Goal: Register for event/course

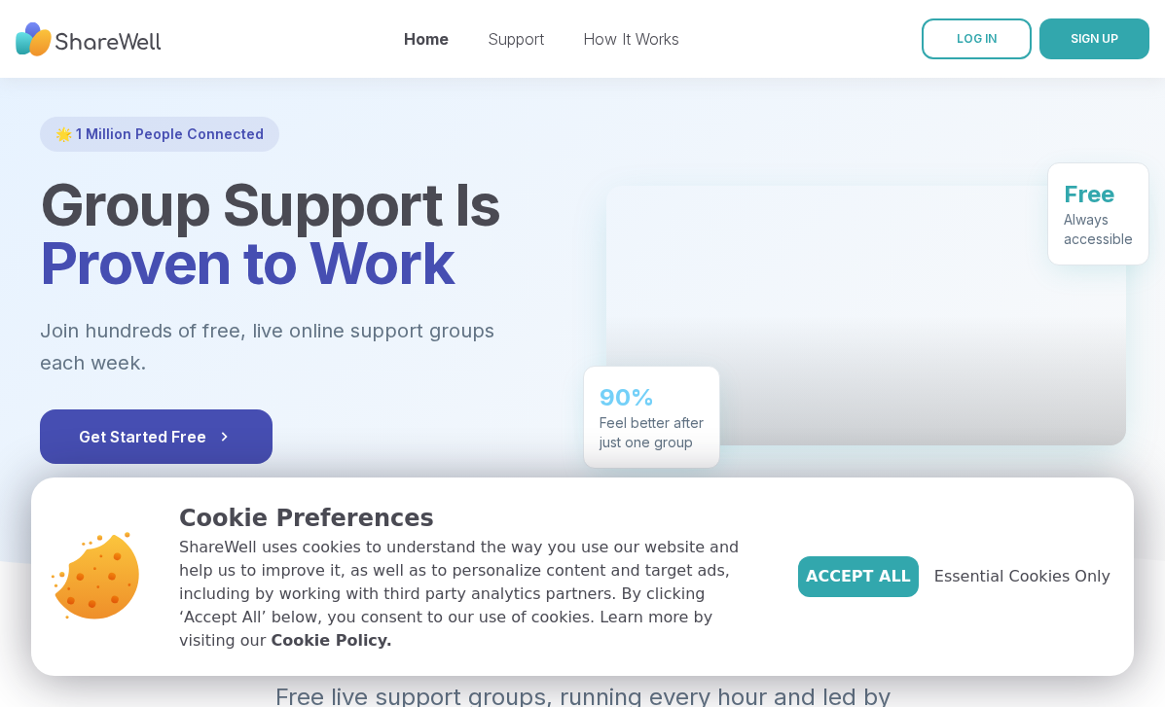
scroll to position [90, 0]
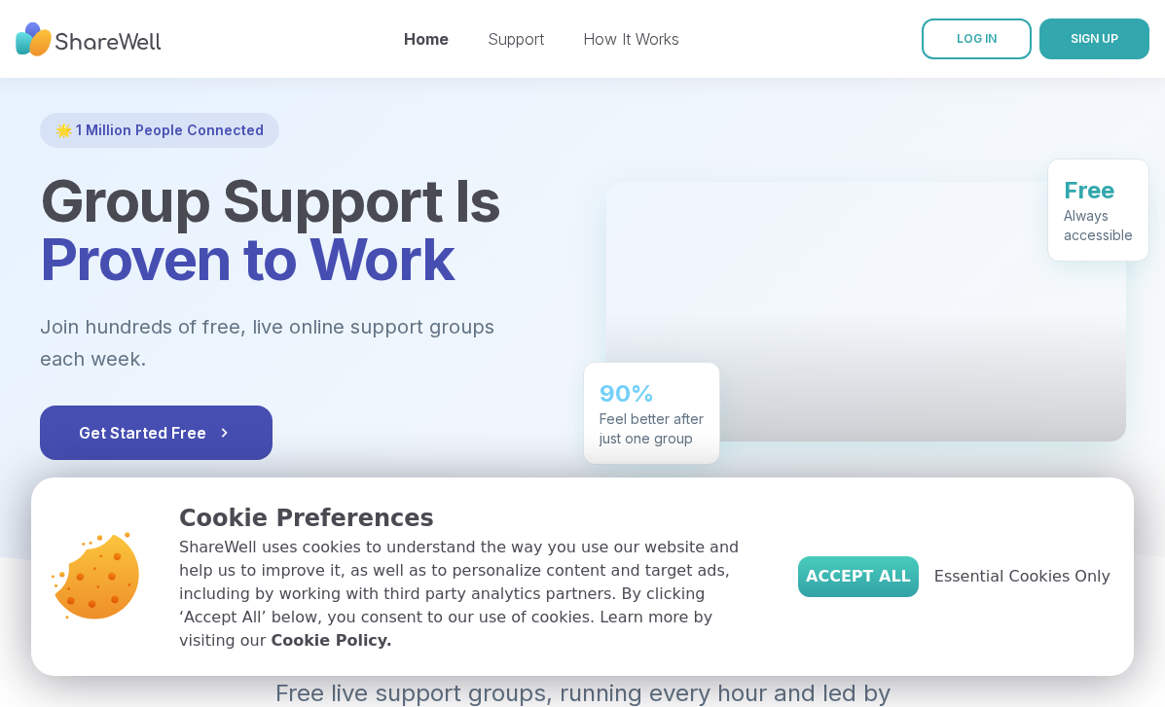
click at [853, 584] on span "Accept All" at bounding box center [858, 576] width 105 height 23
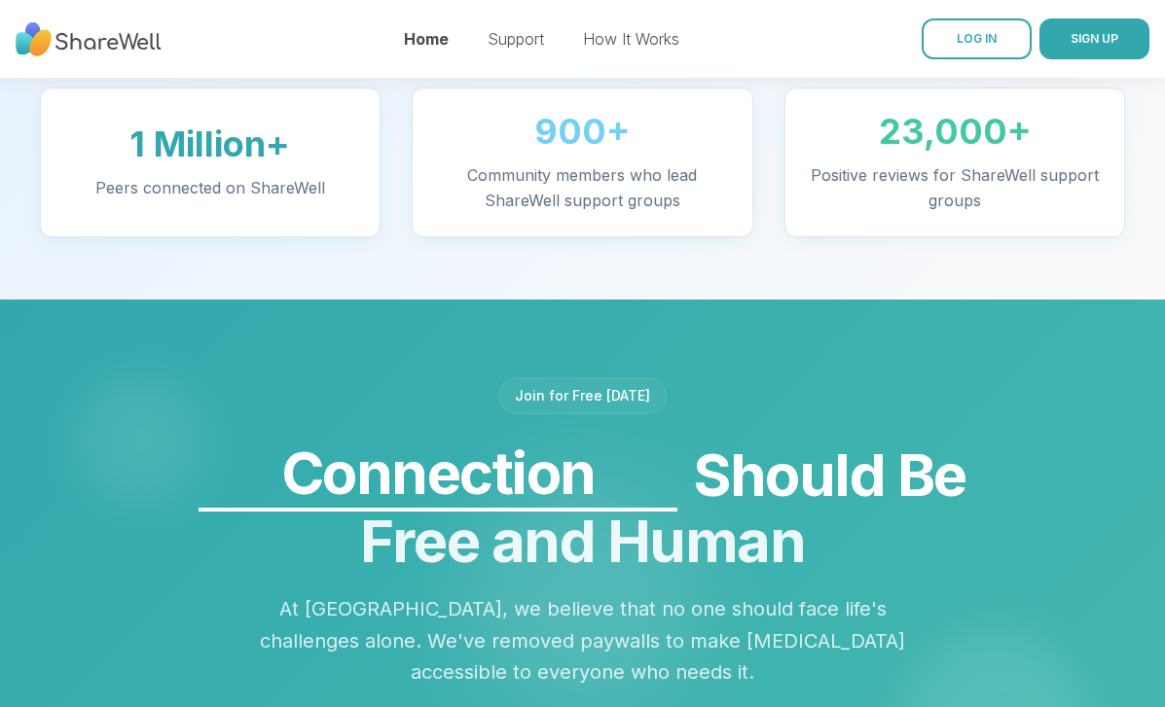
scroll to position [1384, 0]
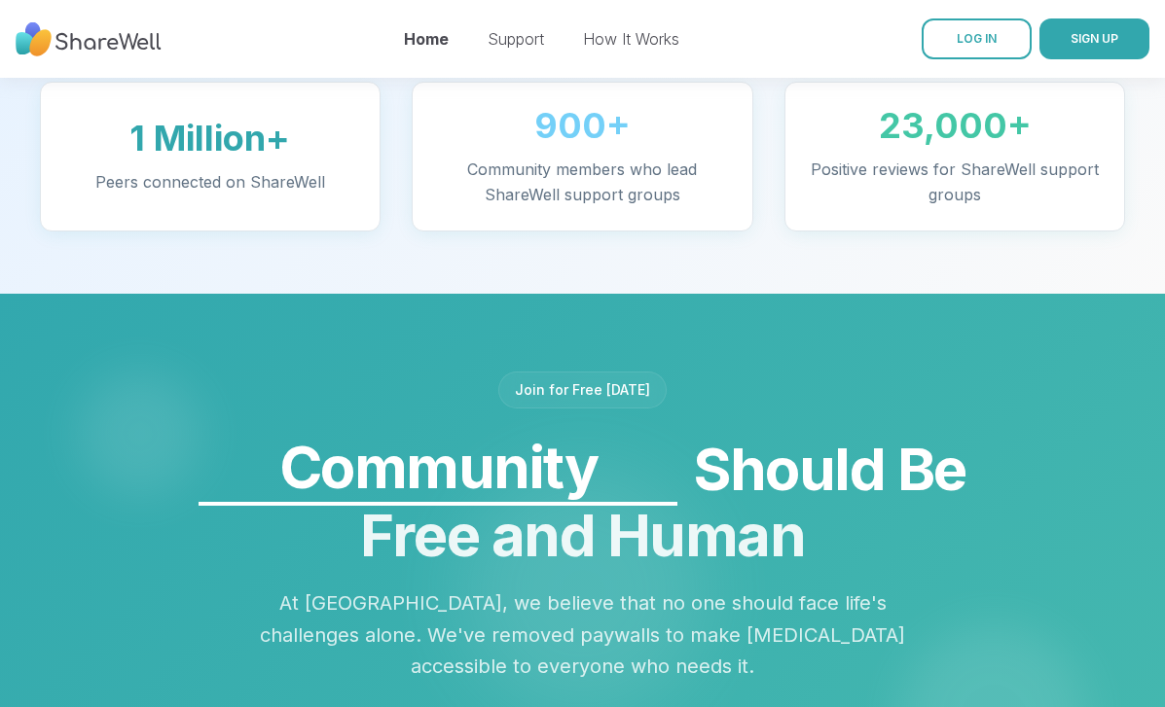
click at [600, 372] on div "Join for Free [DATE]" at bounding box center [582, 390] width 168 height 37
click at [607, 375] on div "Join for Free [DATE]" at bounding box center [582, 390] width 168 height 37
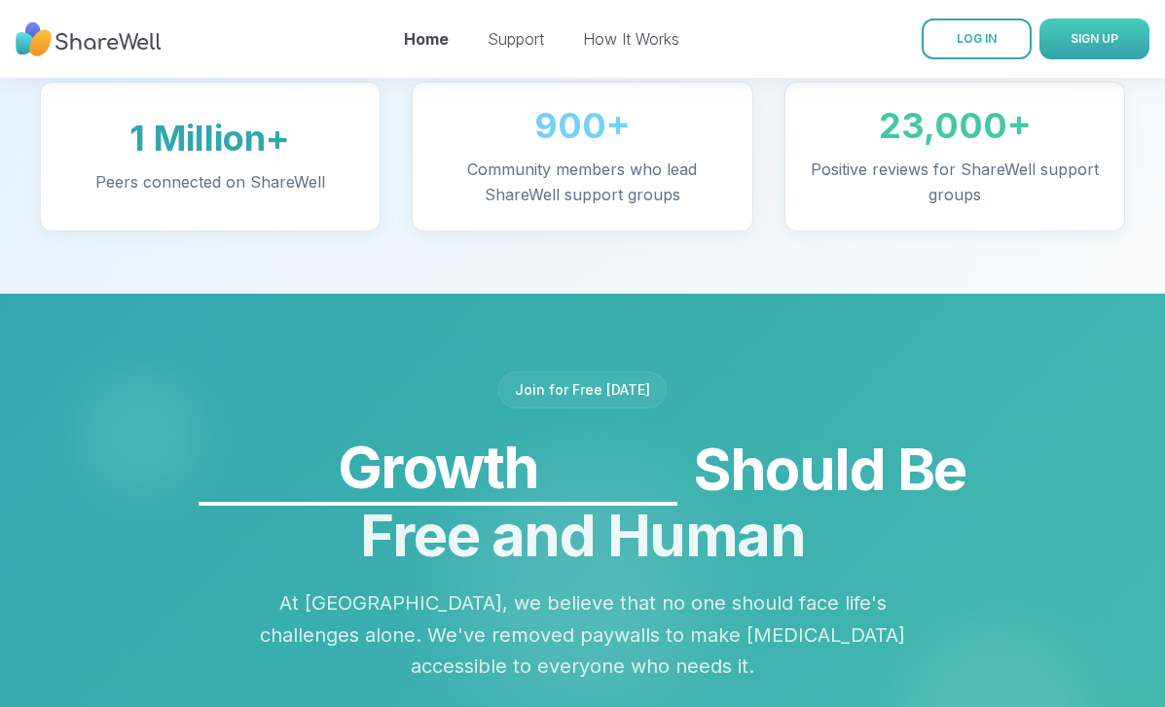
click at [1064, 42] on button "SIGN UP" at bounding box center [1094, 38] width 110 height 41
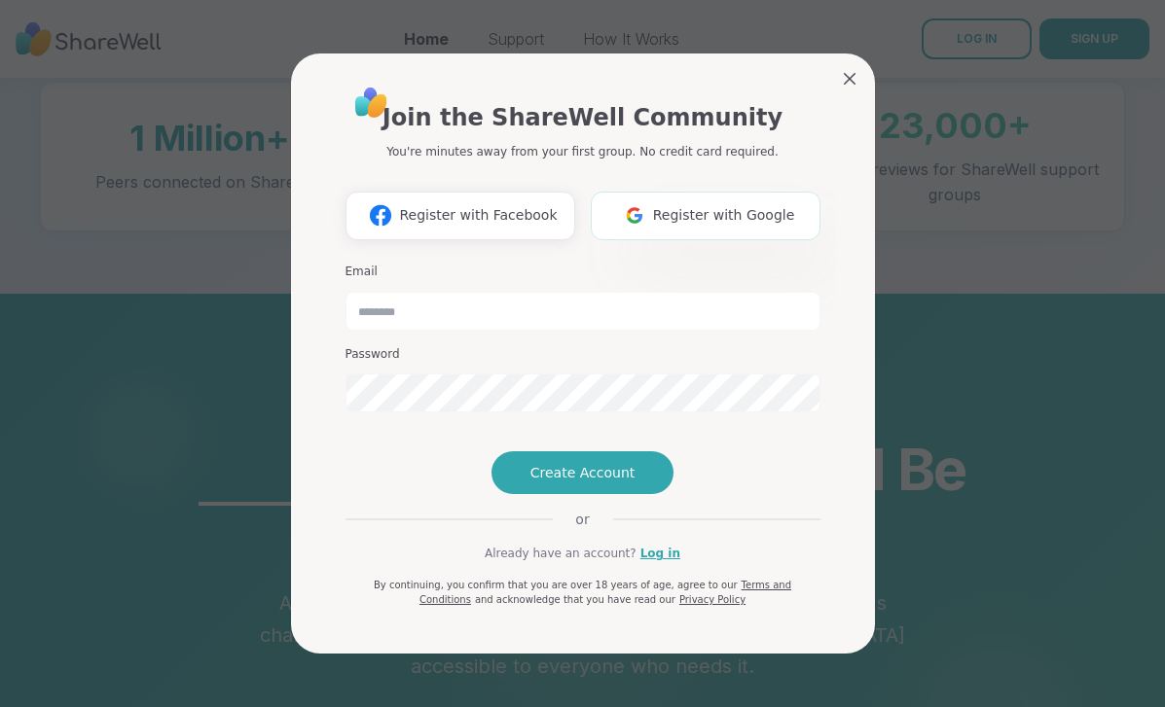
click at [653, 198] on img at bounding box center [634, 216] width 37 height 36
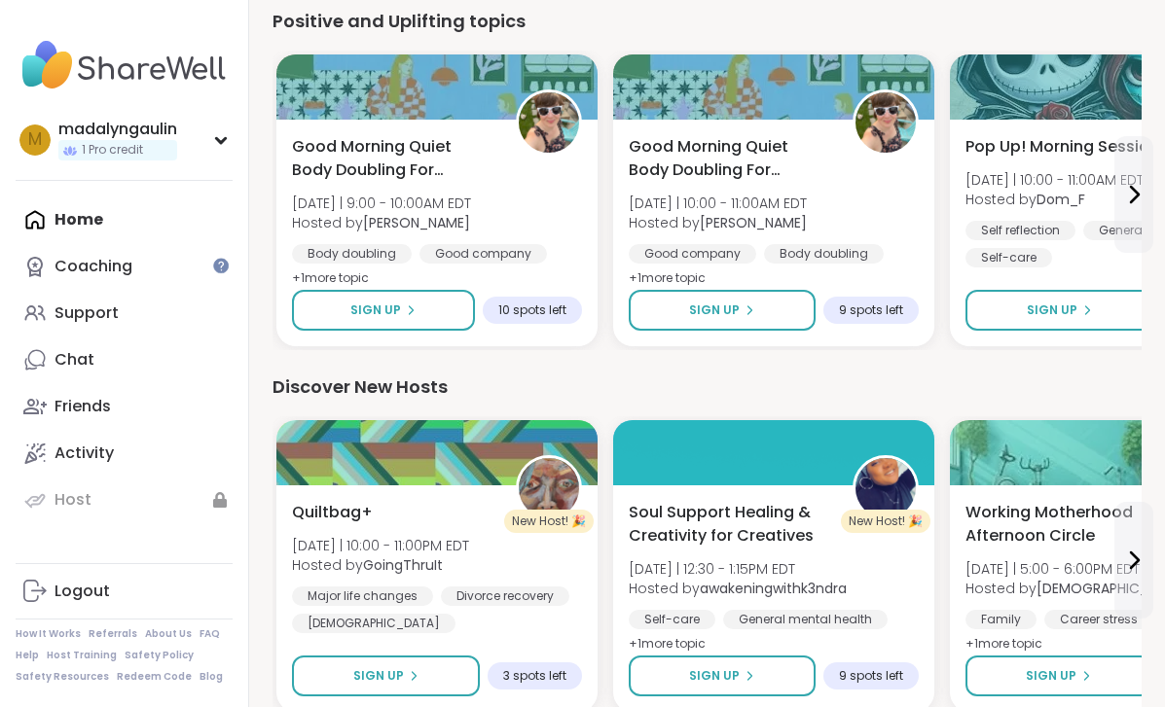
scroll to position [564, 0]
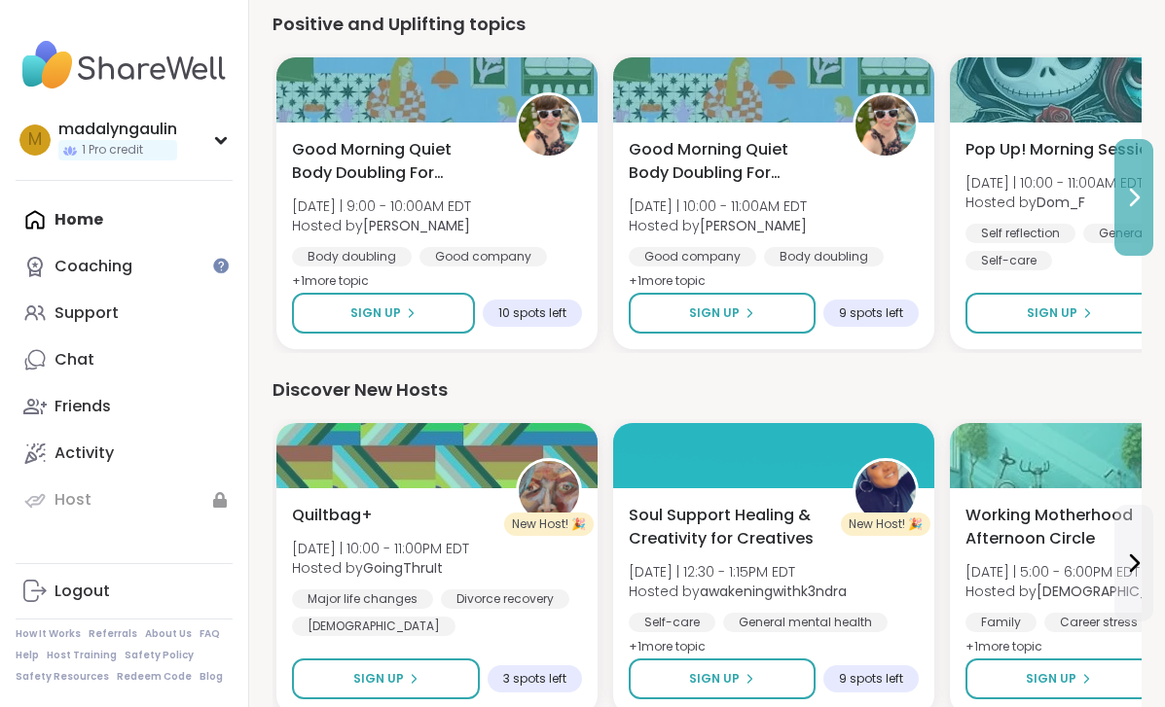
click at [1119, 201] on button at bounding box center [1133, 197] width 39 height 117
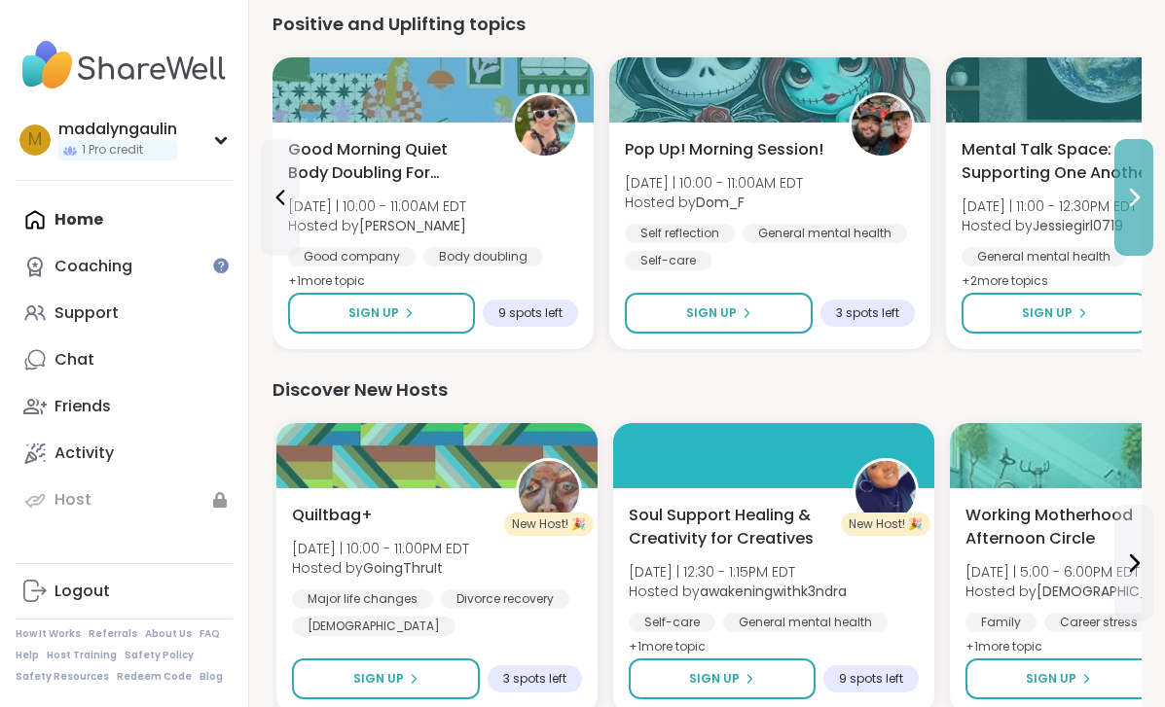
click at [1119, 200] on button at bounding box center [1133, 197] width 39 height 117
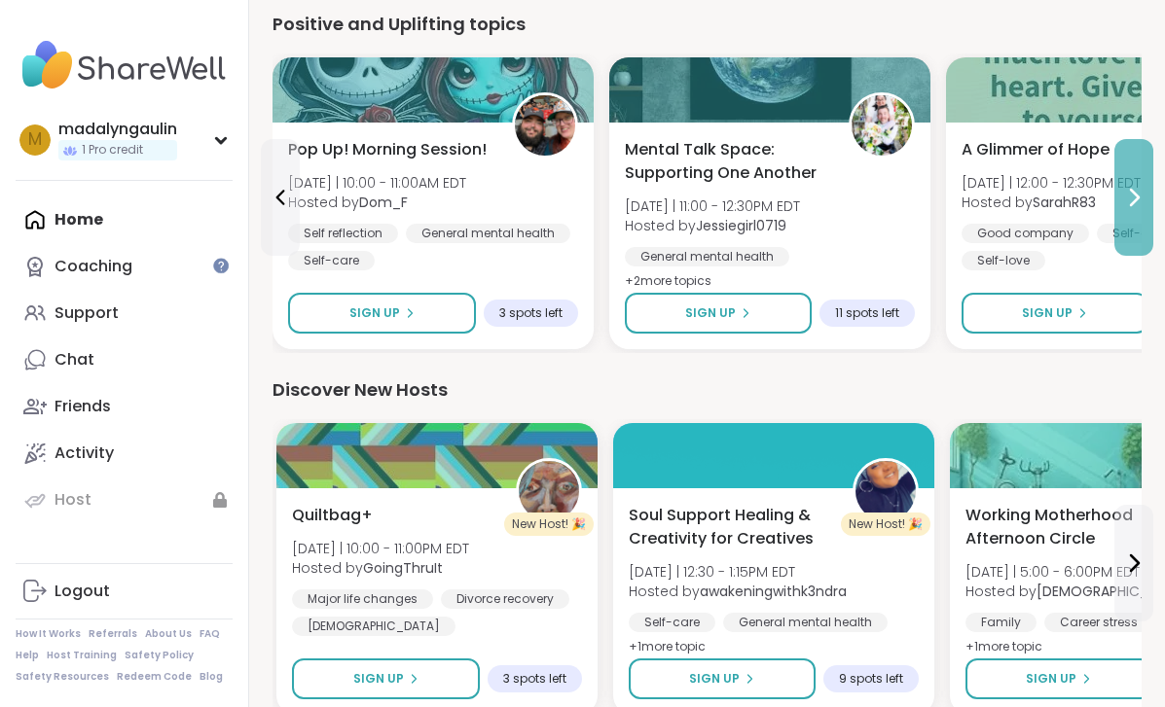
click at [1119, 200] on button at bounding box center [1133, 197] width 39 height 117
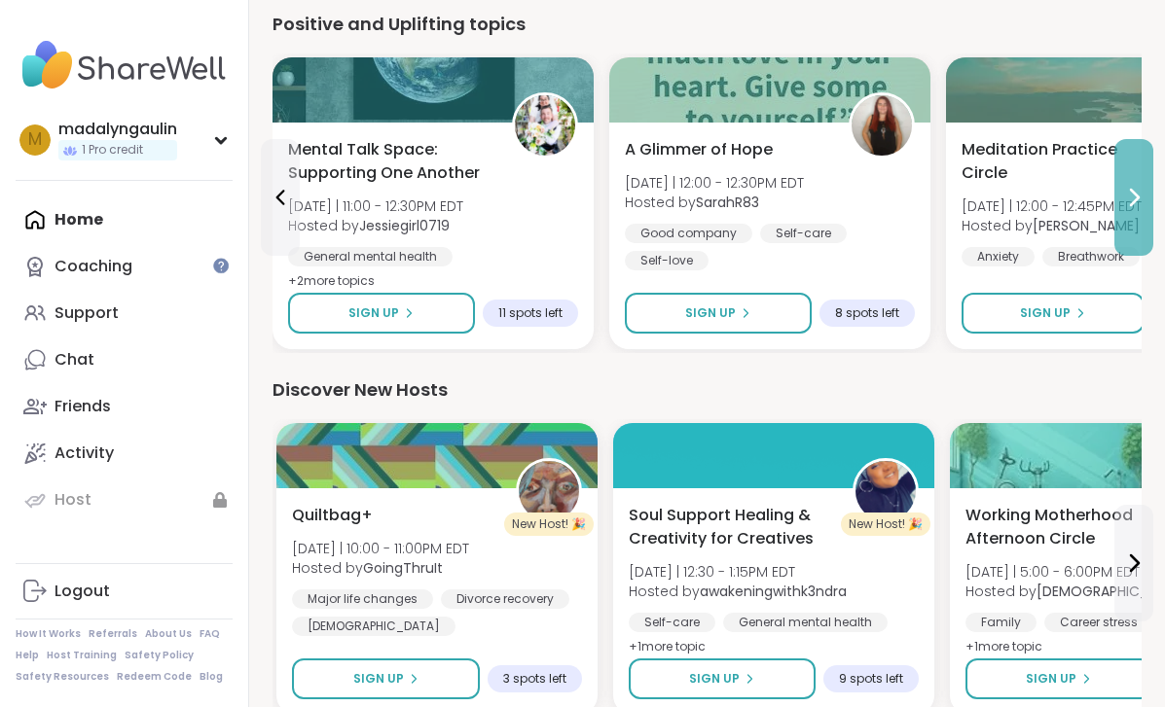
click at [1119, 199] on button at bounding box center [1133, 197] width 39 height 117
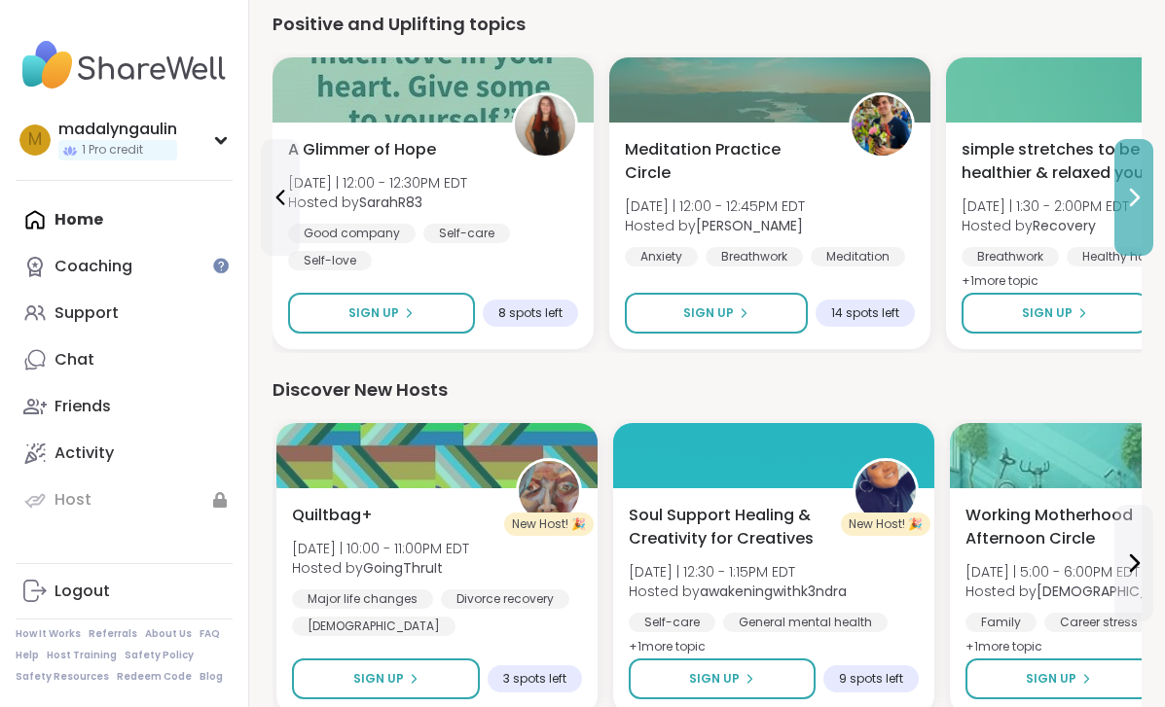
click at [1117, 199] on button at bounding box center [1133, 197] width 39 height 117
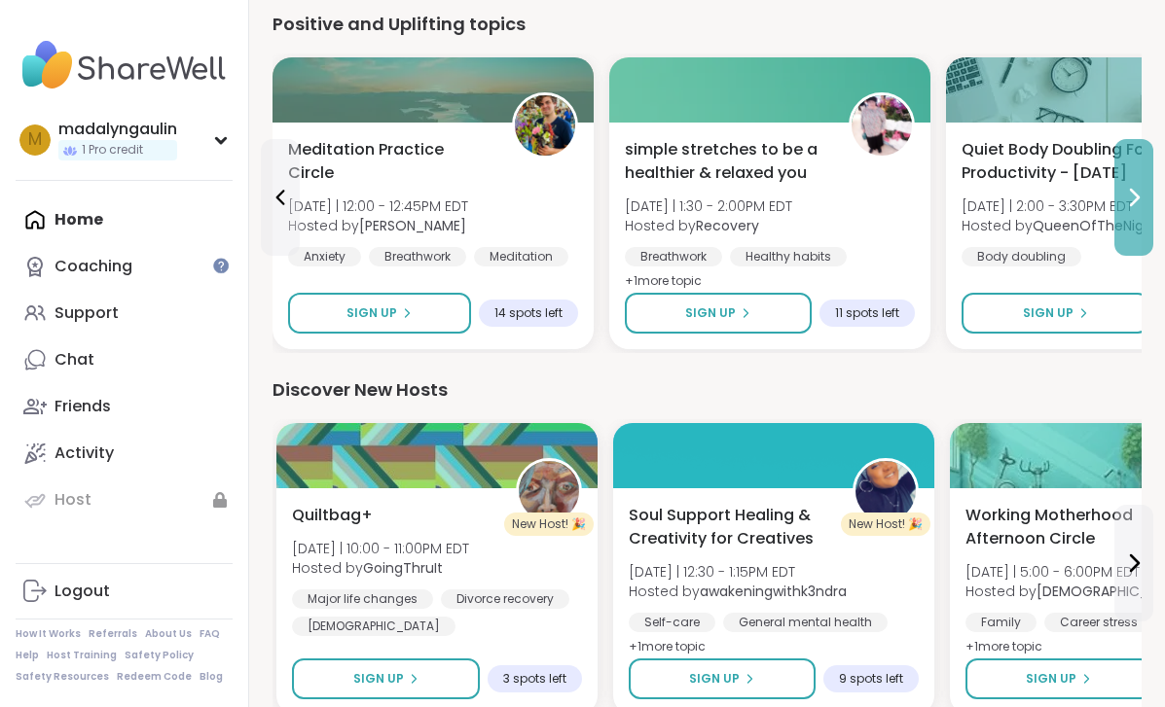
click at [1117, 199] on button at bounding box center [1133, 197] width 39 height 117
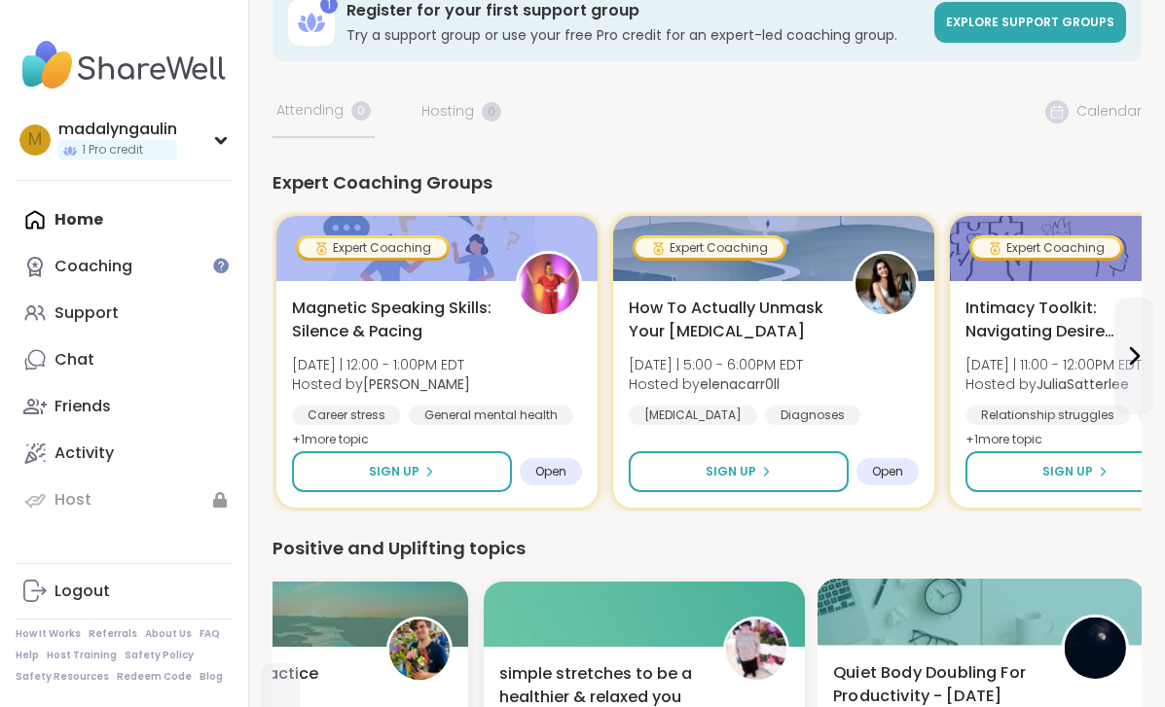
scroll to position [0, 0]
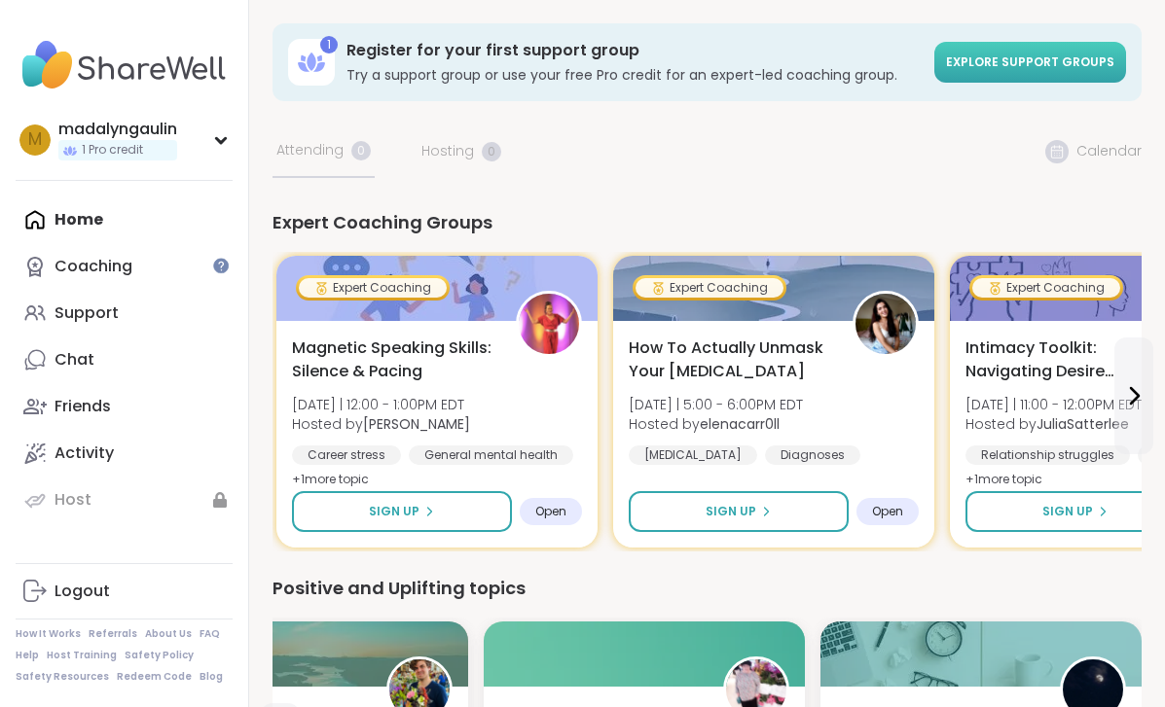
click at [992, 69] on span "Explore support groups" at bounding box center [1030, 62] width 168 height 17
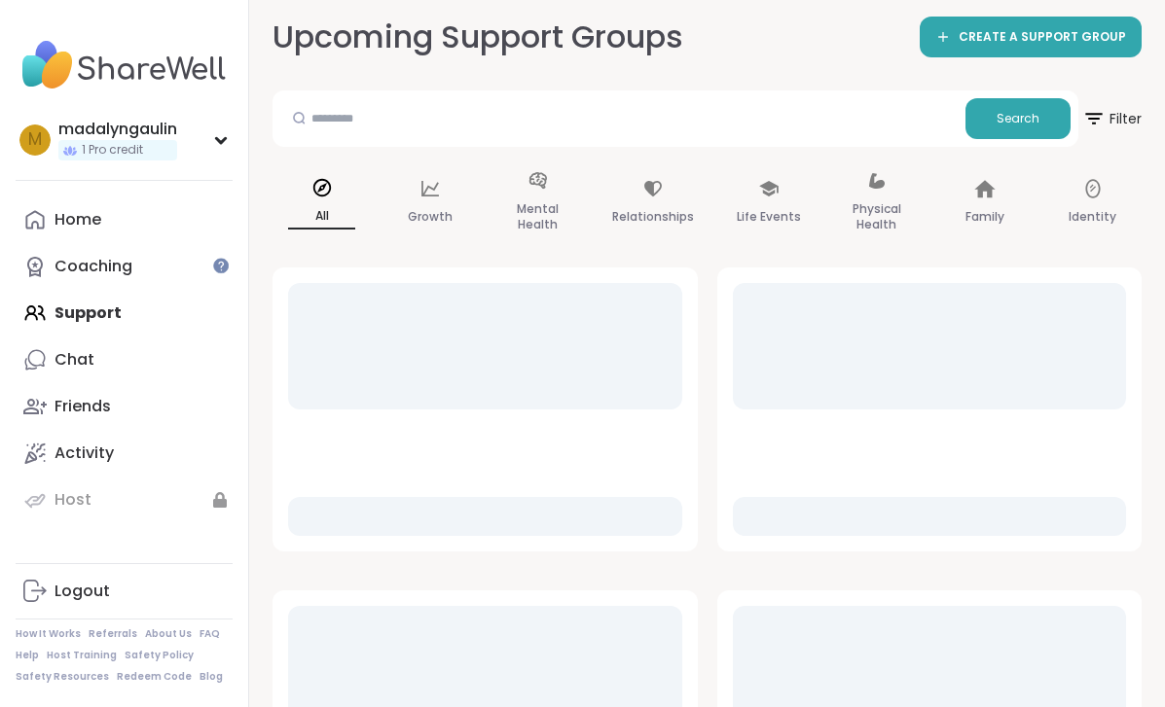
scroll to position [122, 0]
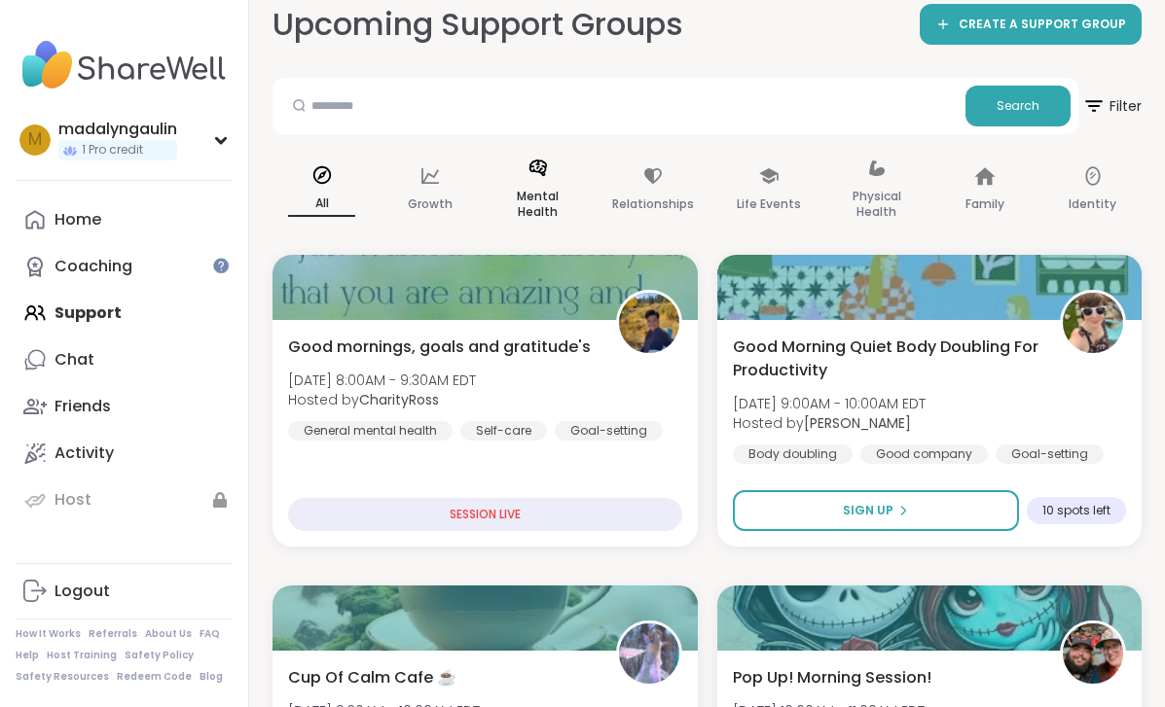
click at [534, 193] on p "Mental Health" at bounding box center [537, 204] width 67 height 39
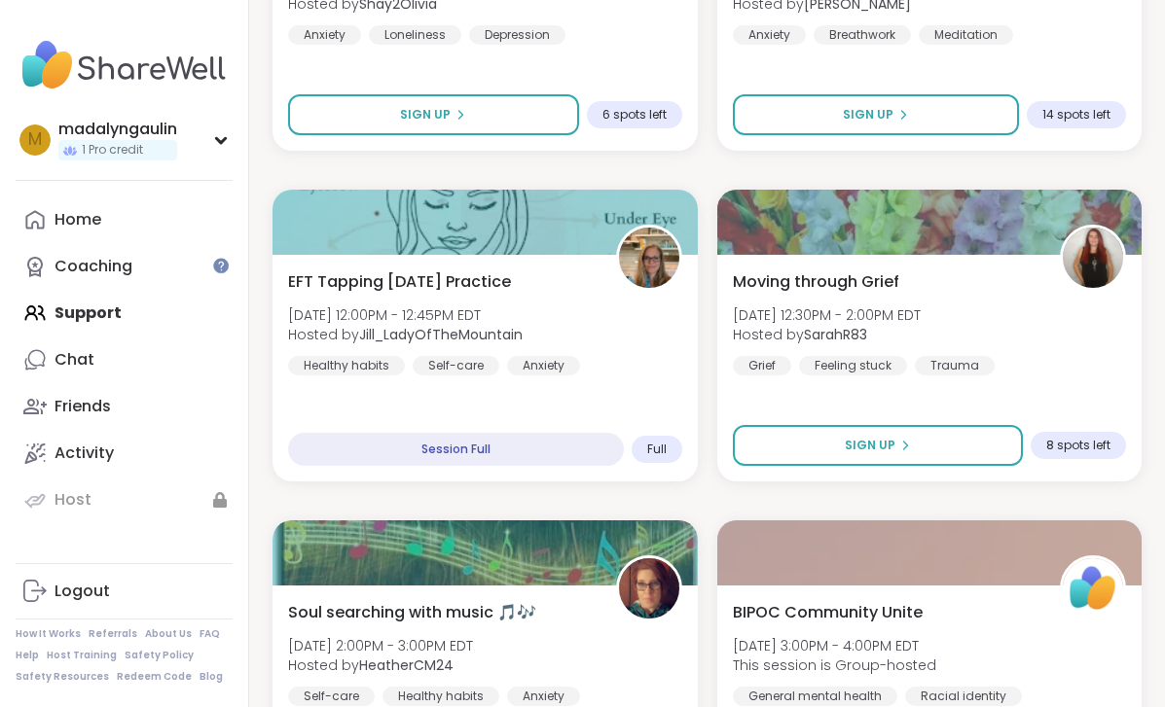
scroll to position [1227, 0]
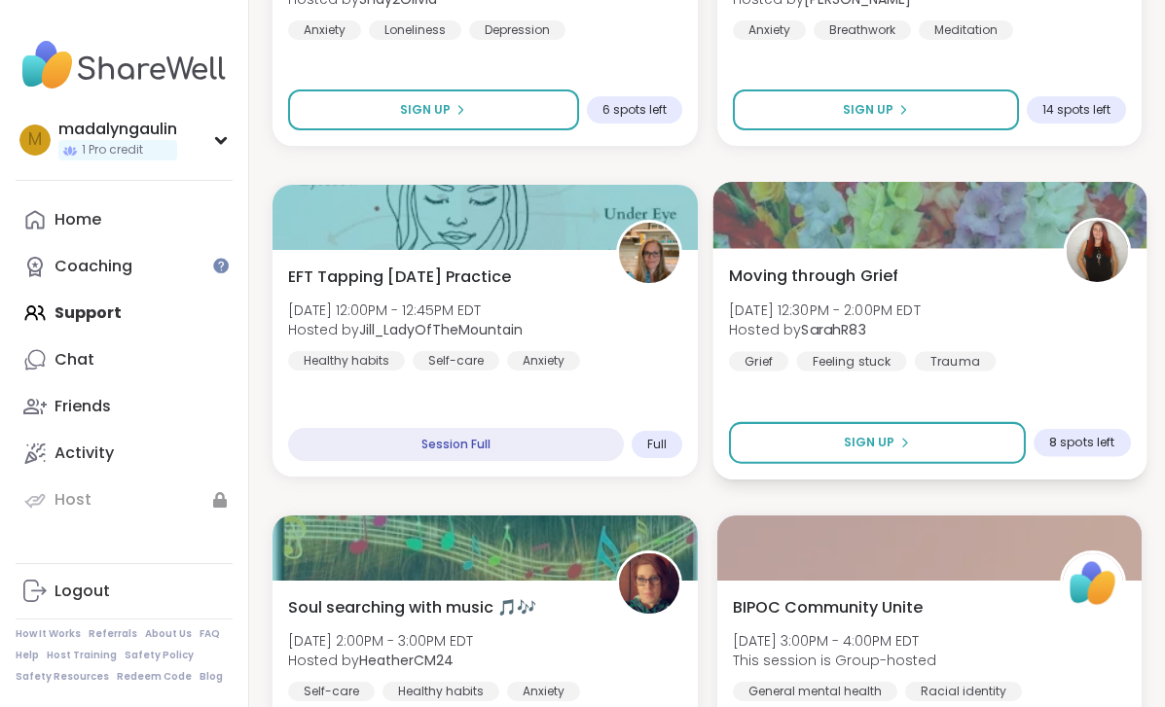
click at [843, 279] on span "Moving through Grief" at bounding box center [812, 275] width 169 height 23
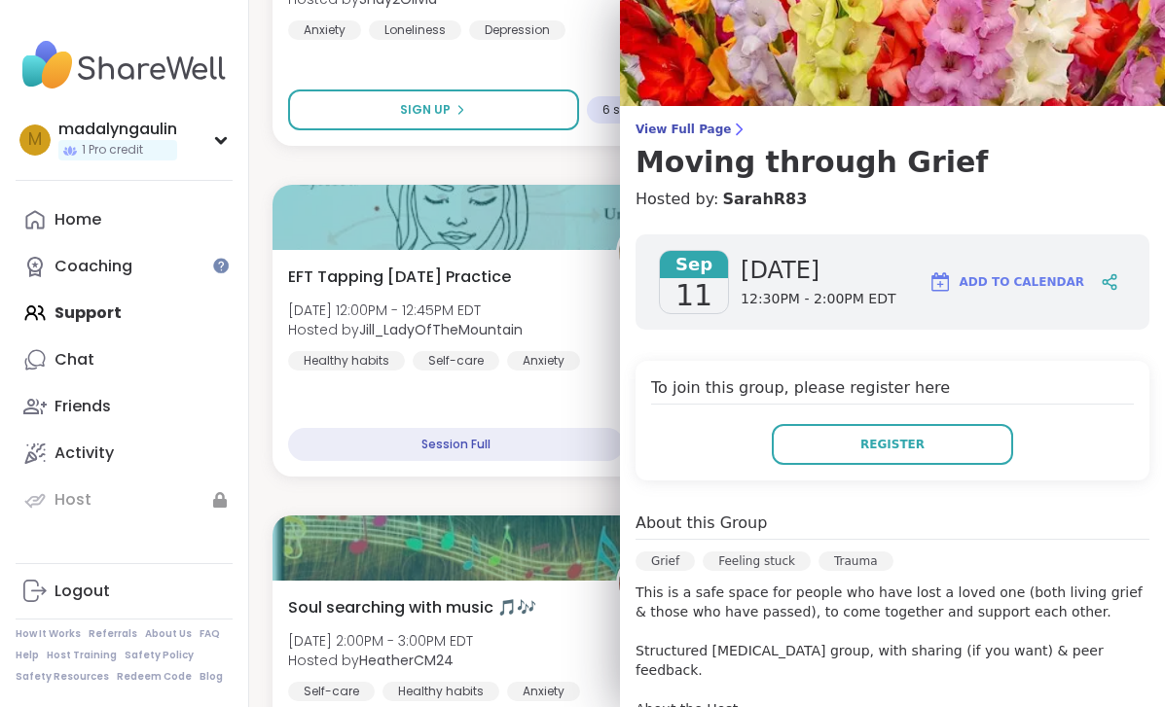
scroll to position [43, 0]
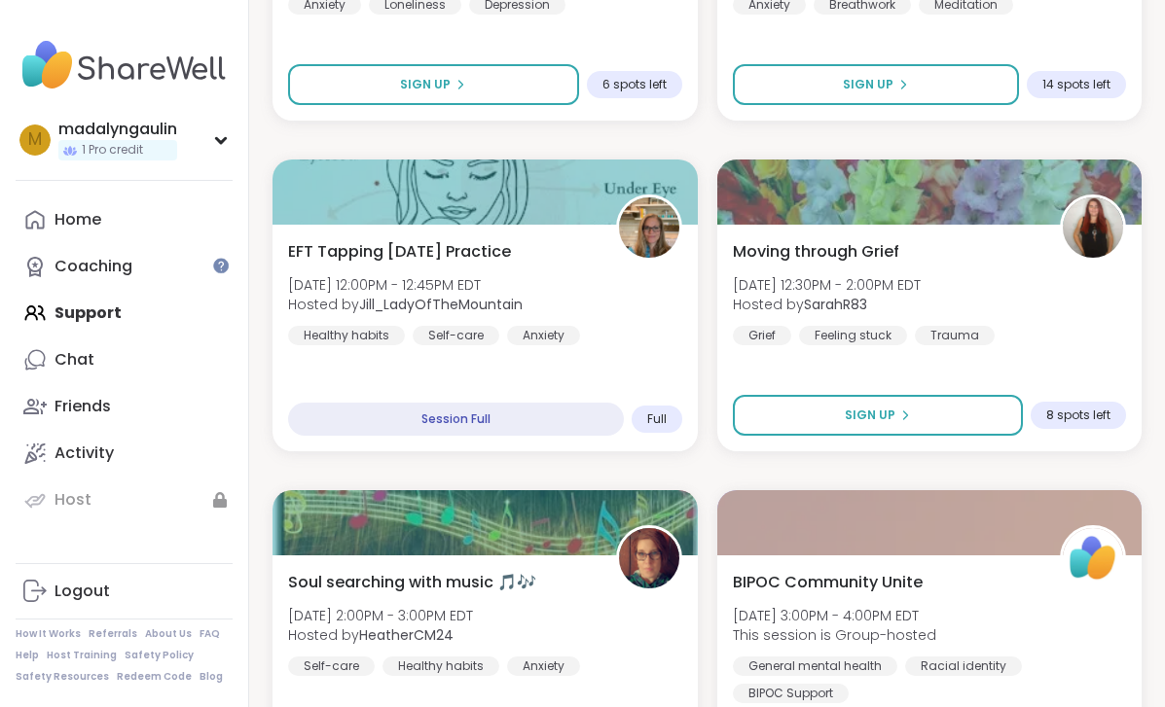
scroll to position [1250, 0]
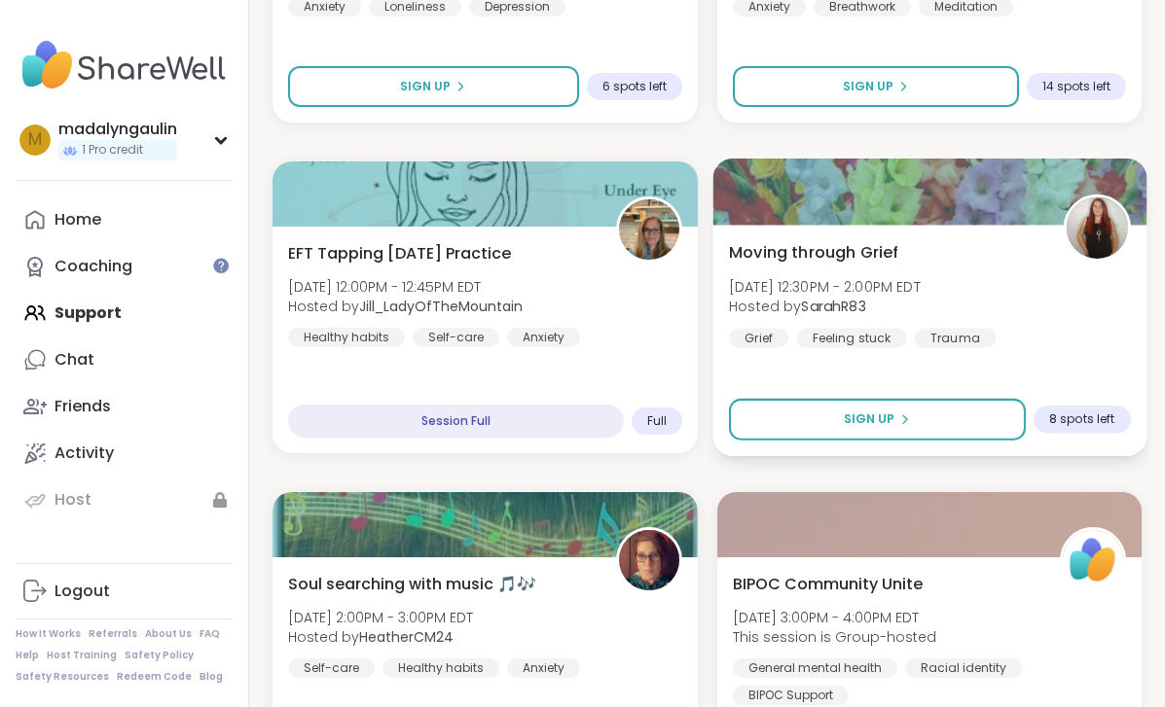
click at [918, 290] on span "[DATE] 12:30PM - 2:00PM EDT" at bounding box center [824, 285] width 192 height 19
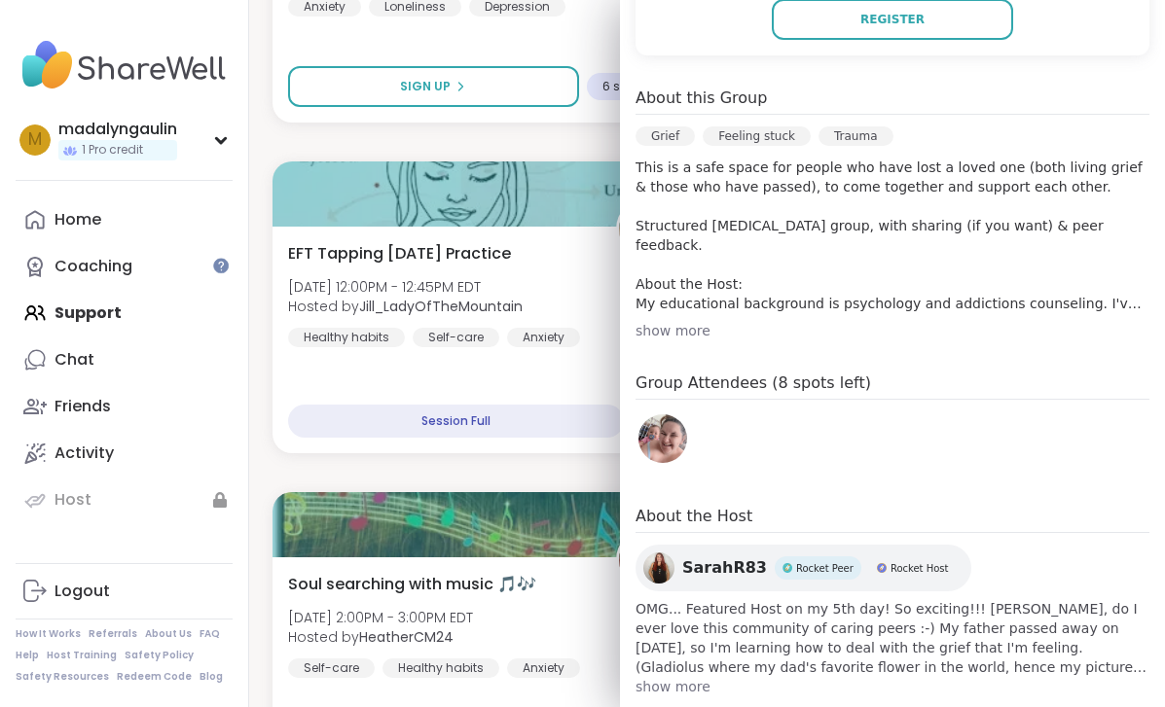
scroll to position [511, 0]
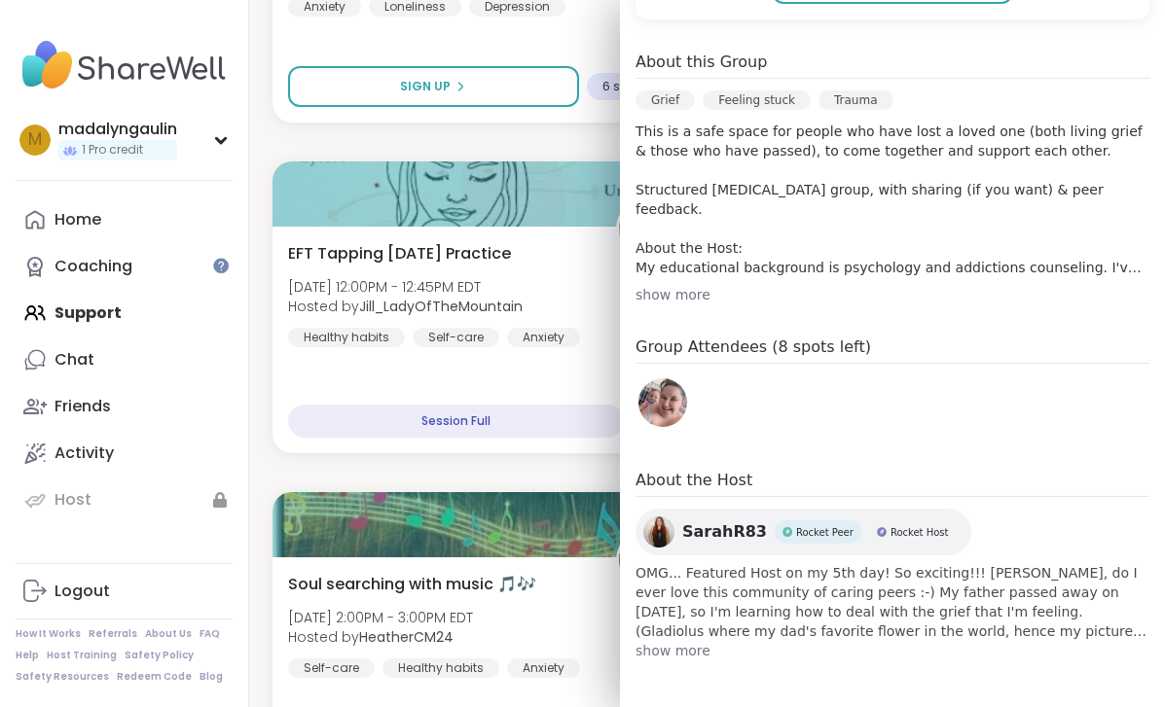
click at [702, 346] on h4 "Group Attendees (8 spots left)" at bounding box center [892, 350] width 514 height 28
click at [646, 408] on img at bounding box center [662, 403] width 49 height 49
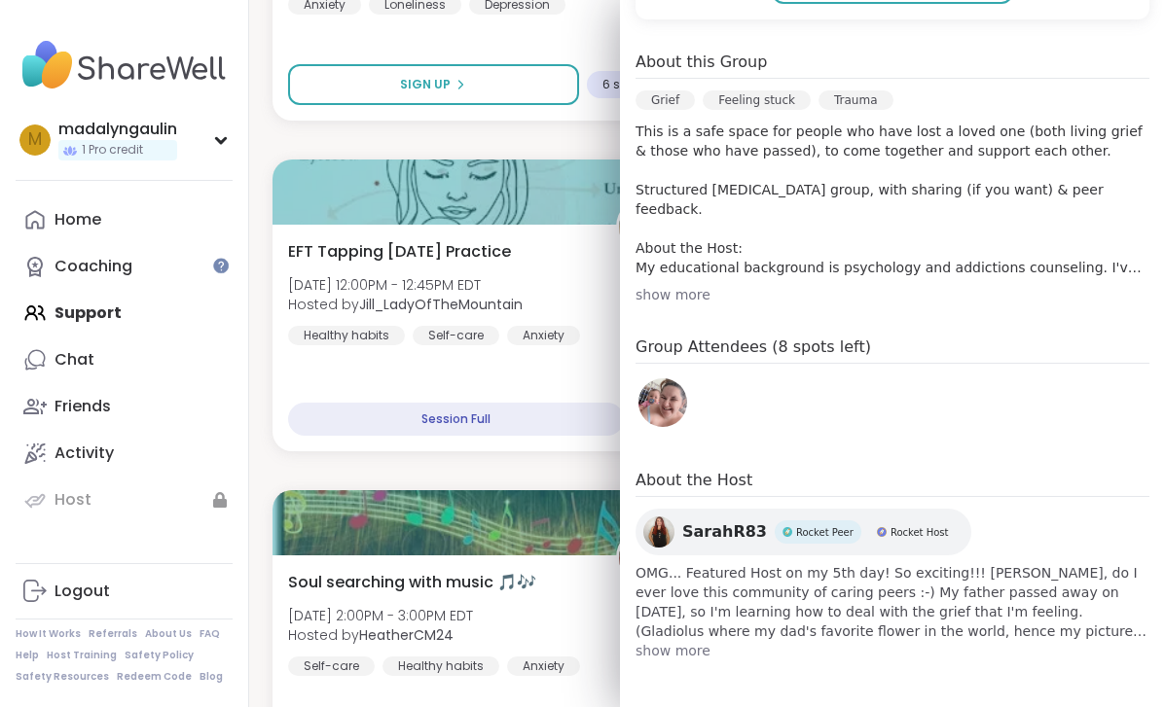
click at [689, 296] on div "show more" at bounding box center [892, 294] width 514 height 19
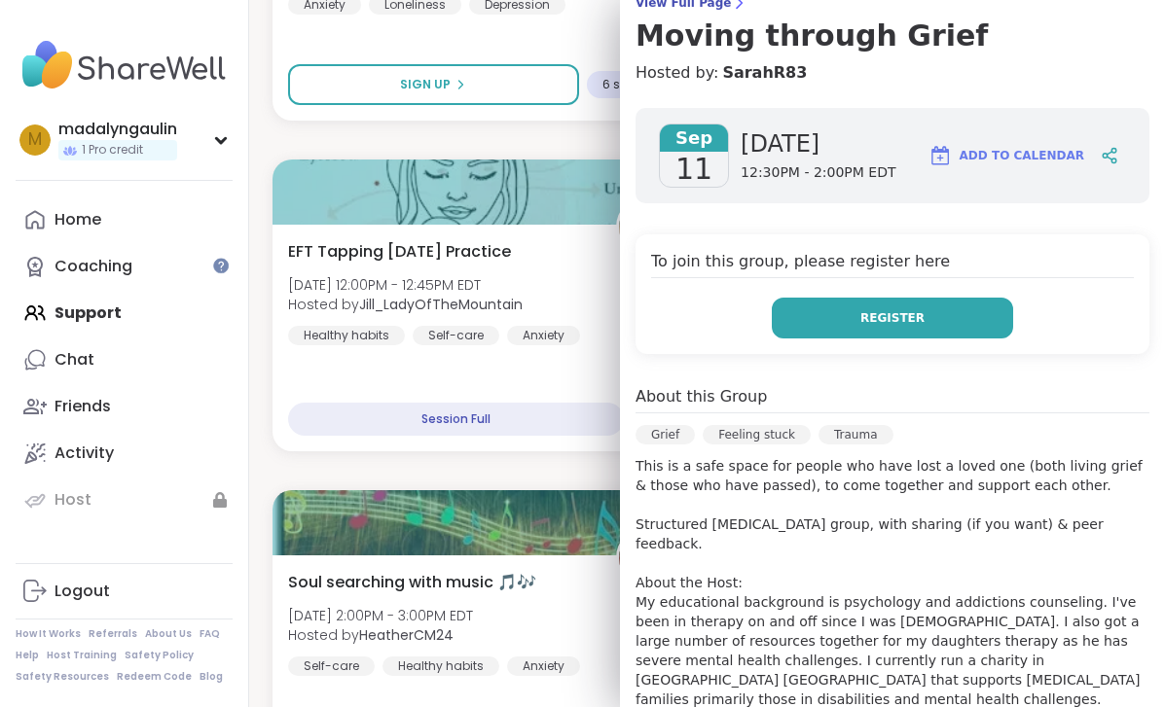
scroll to position [174, 0]
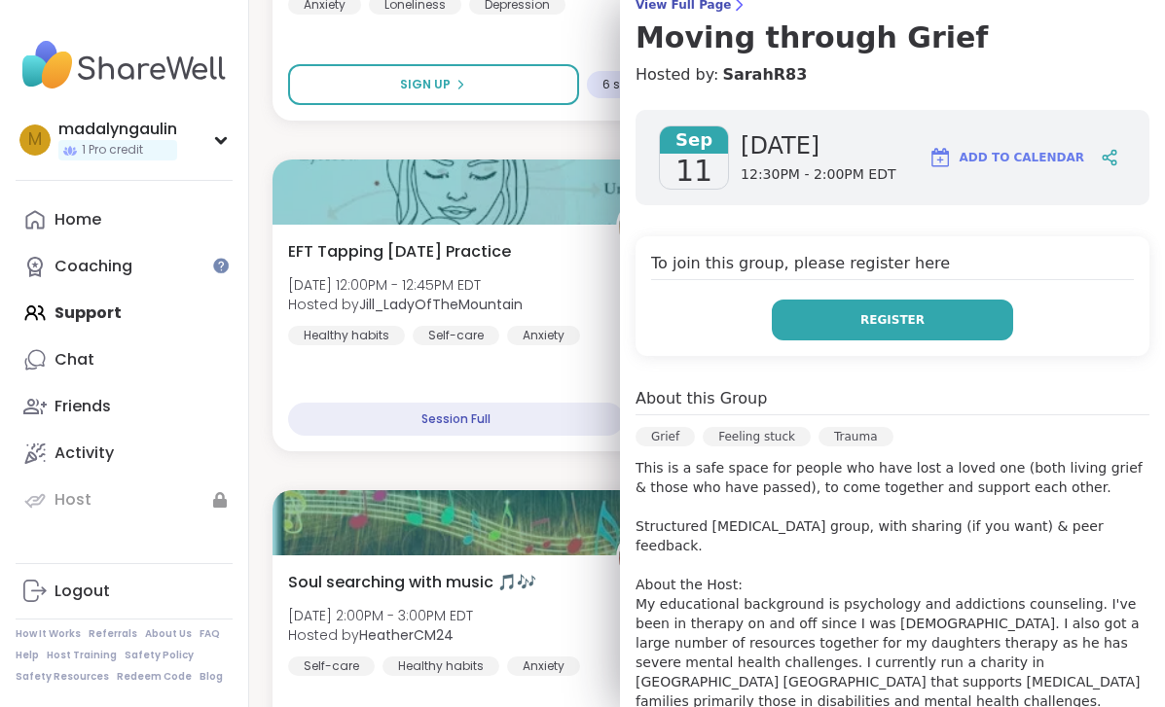
click at [913, 319] on span "Register" at bounding box center [892, 320] width 64 height 18
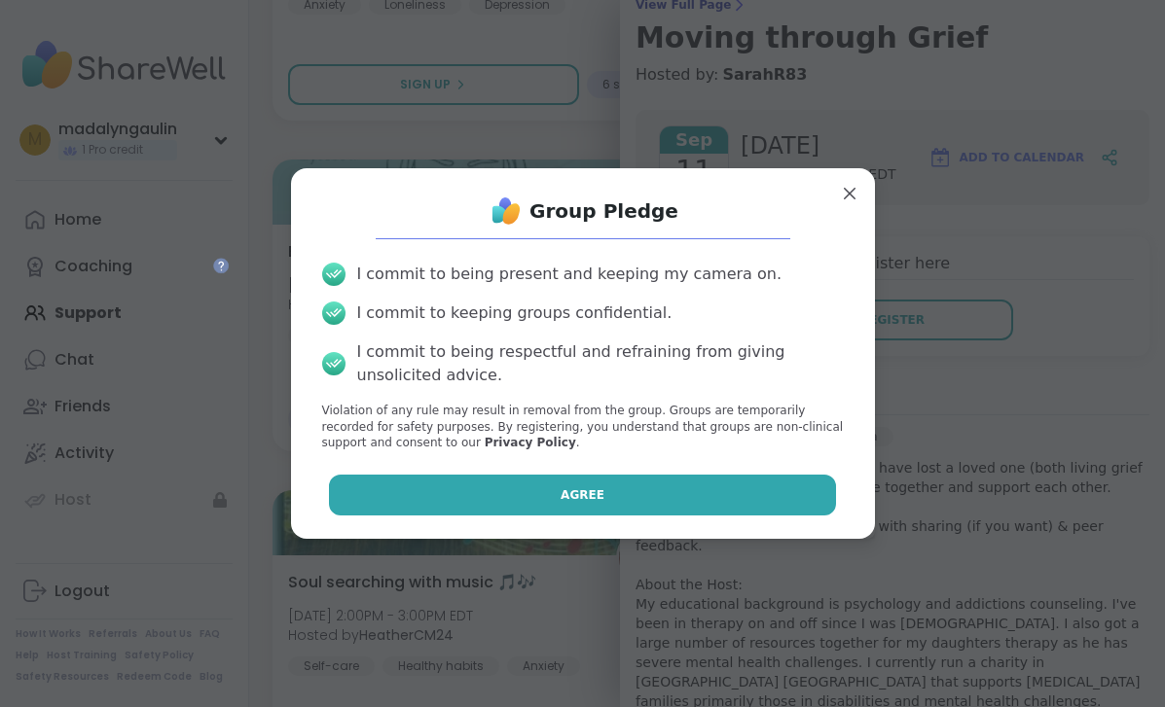
click at [615, 490] on button "Agree" at bounding box center [582, 495] width 507 height 41
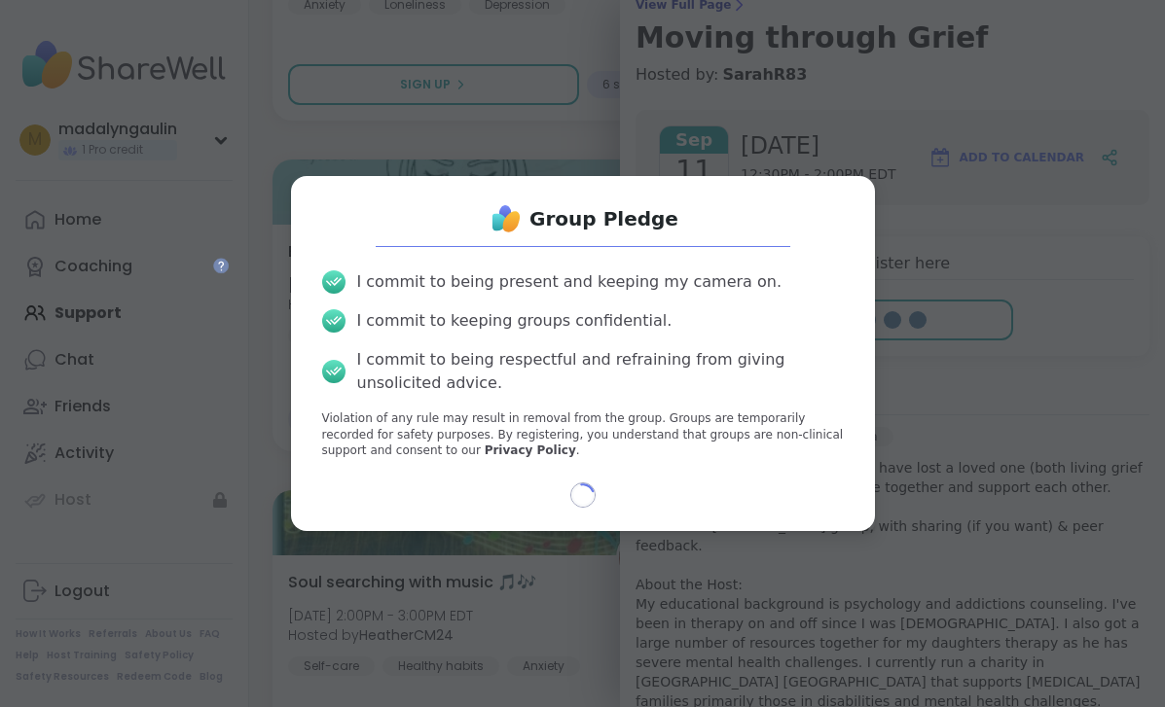
select select "**"
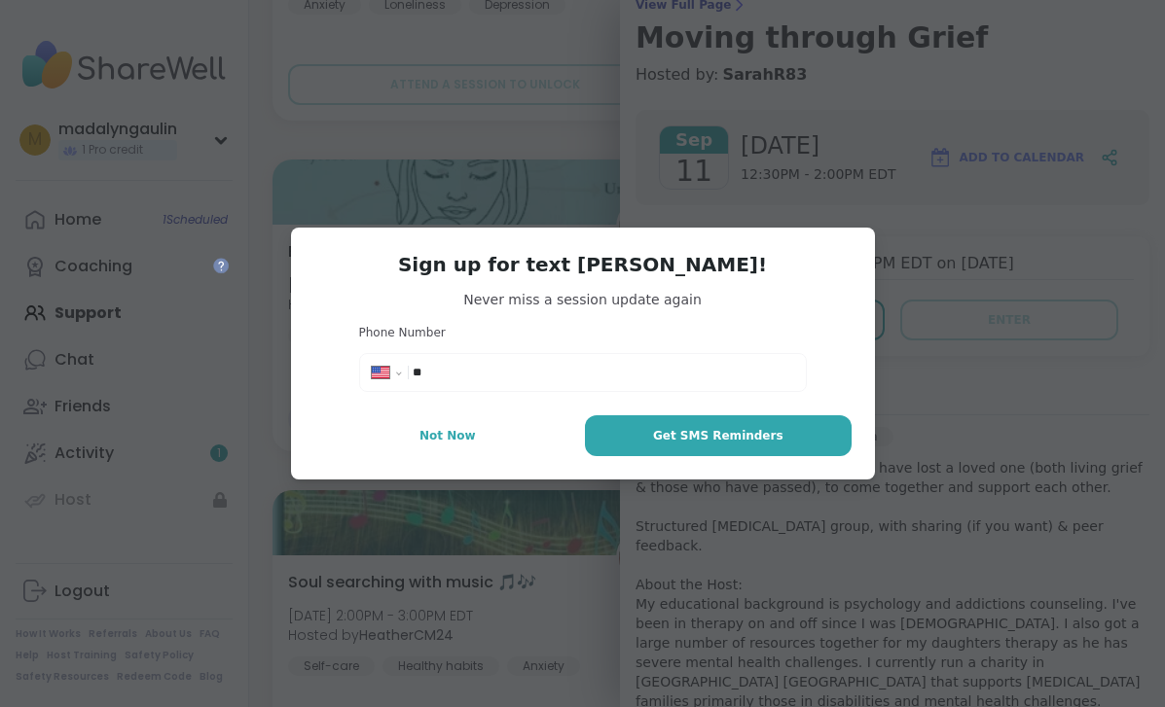
click at [633, 366] on input "**" at bounding box center [603, 372] width 380 height 19
click at [500, 434] on button "Not Now" at bounding box center [448, 436] width 268 height 41
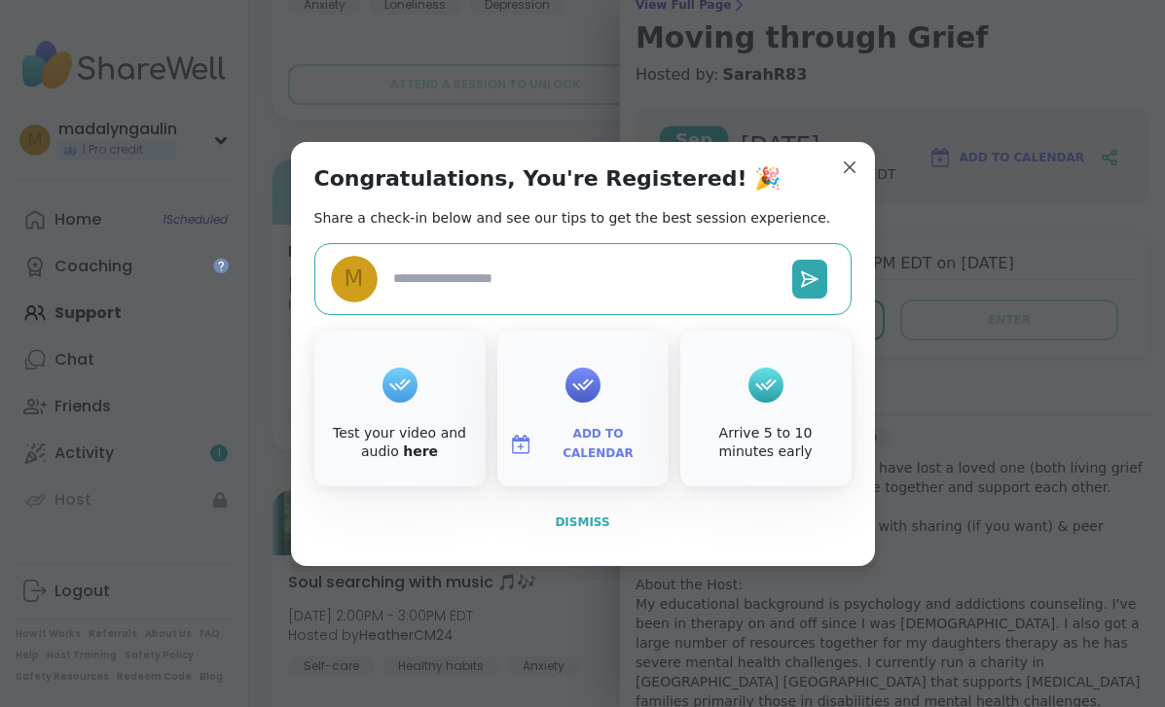
click at [602, 526] on span "Dismiss" at bounding box center [582, 523] width 54 height 14
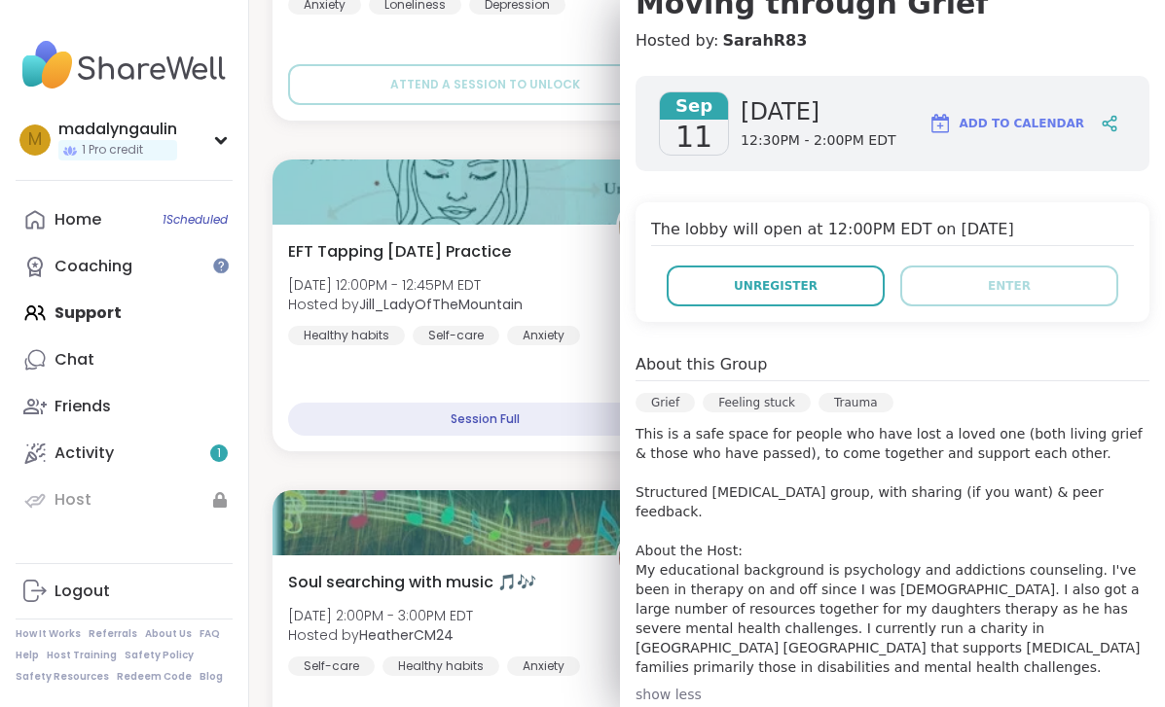
scroll to position [207, 0]
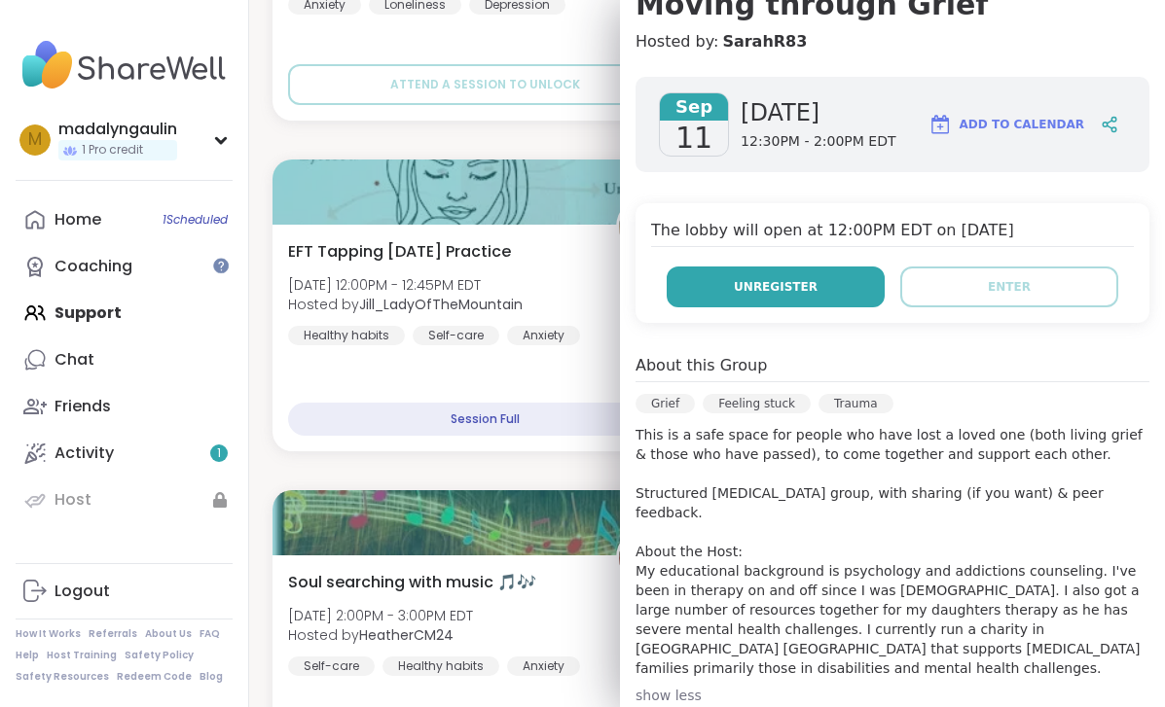
click at [785, 290] on span "Unregister" at bounding box center [776, 287] width 84 height 18
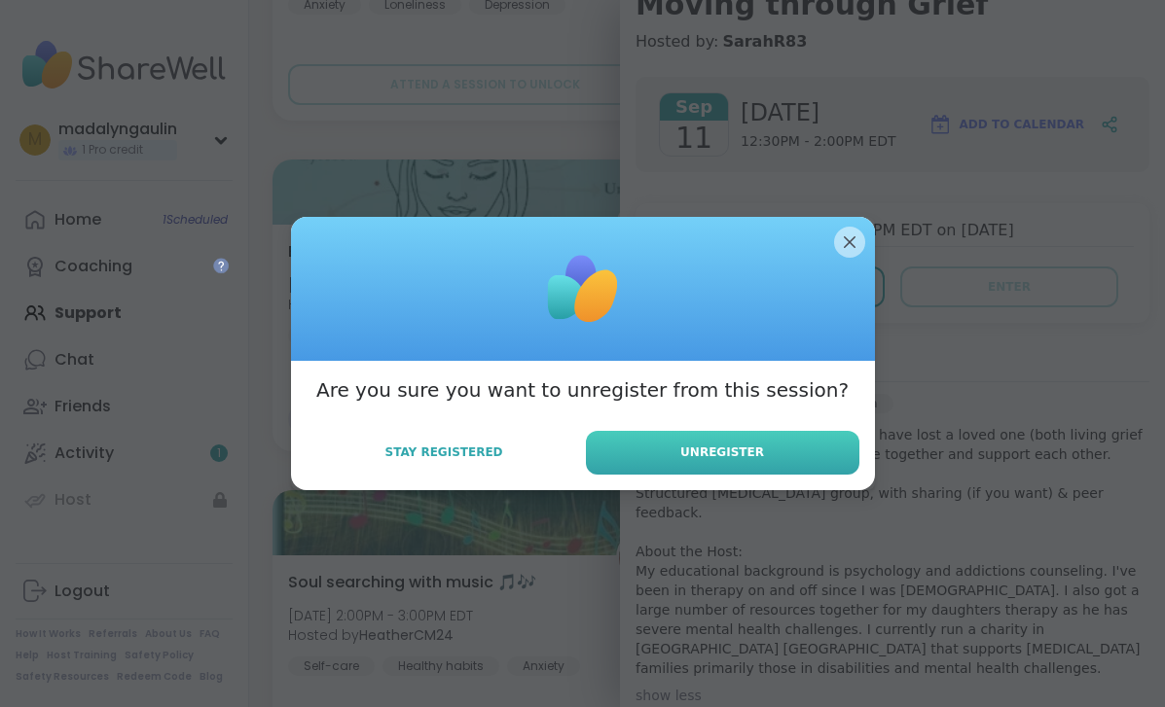
click at [705, 453] on span "Unregister" at bounding box center [722, 453] width 84 height 18
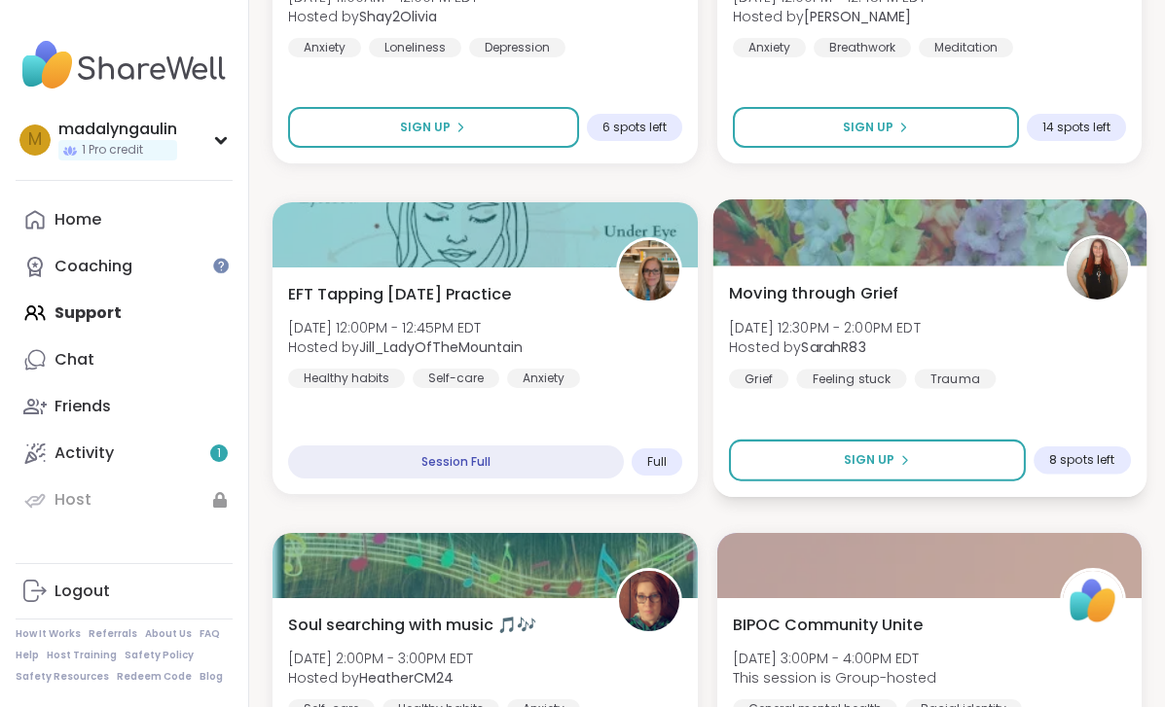
scroll to position [1200, 0]
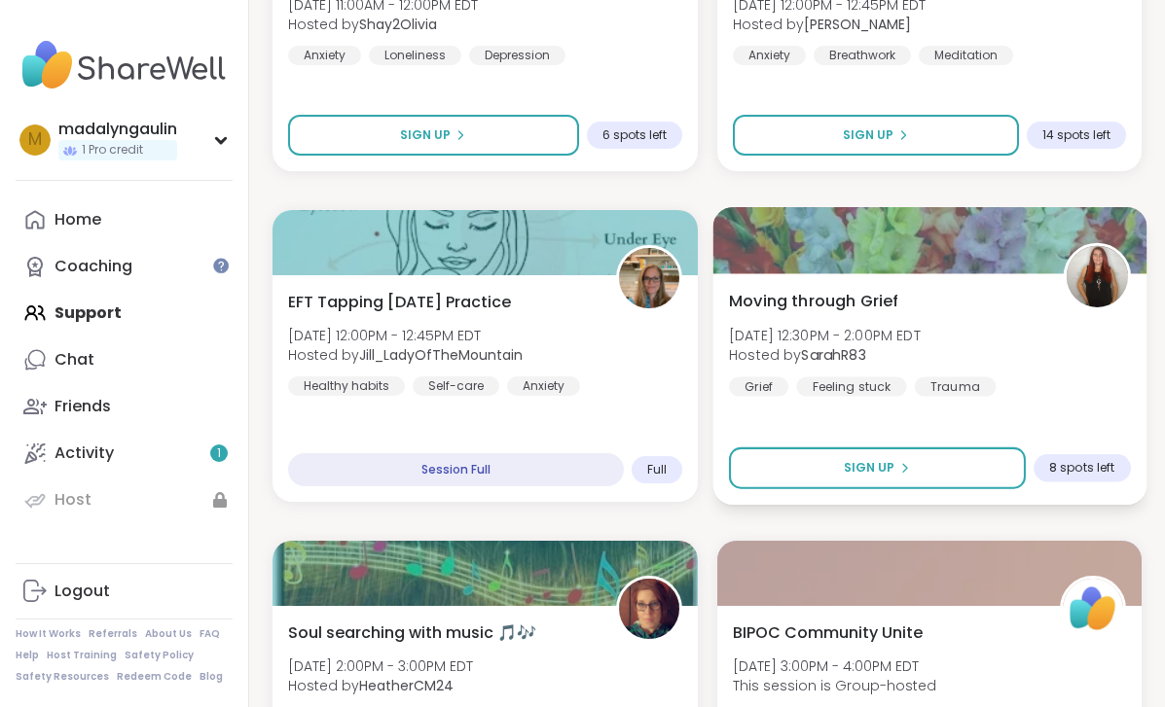
click at [797, 338] on span "[DATE] 12:30PM - 2:00PM EDT" at bounding box center [824, 334] width 192 height 19
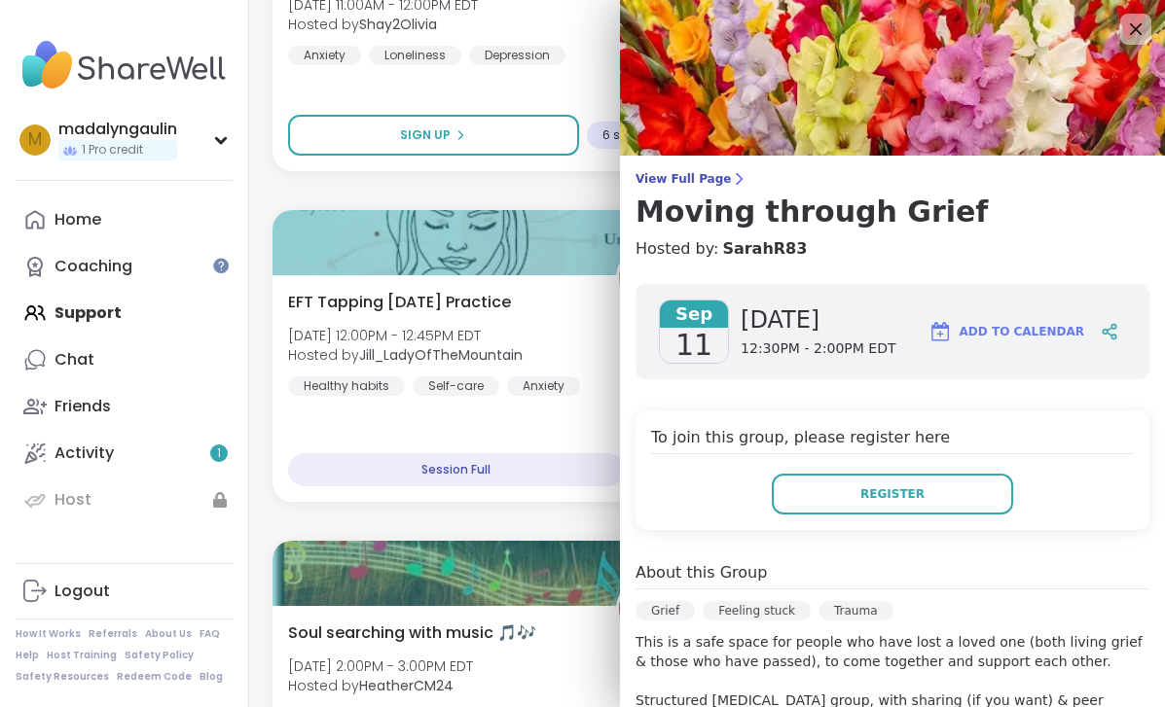
scroll to position [18, 0]
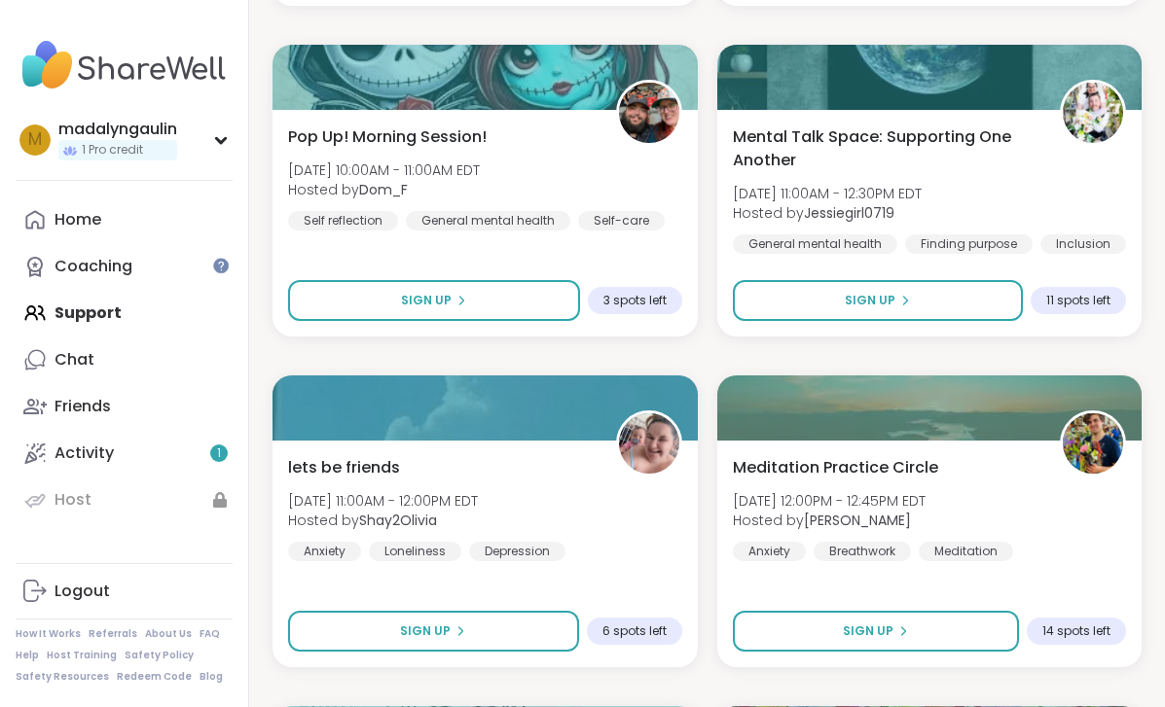
scroll to position [698, 0]
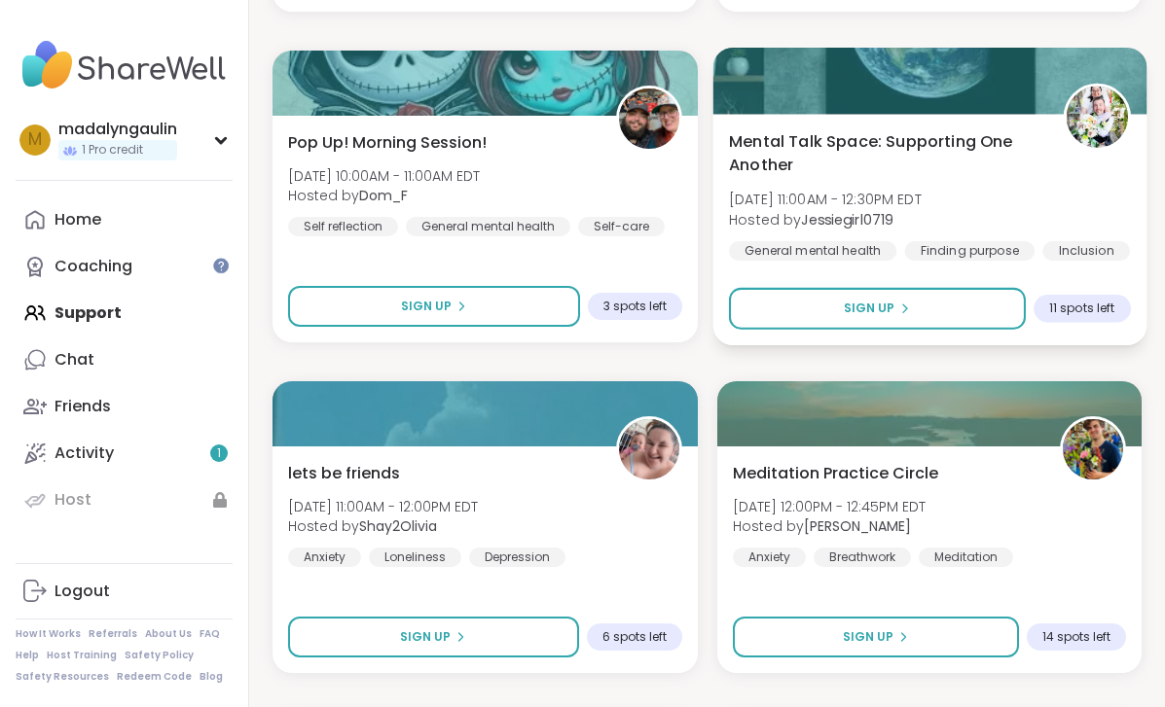
click at [769, 155] on span "Mental Talk Space: Supporting One Another" at bounding box center [884, 153] width 312 height 48
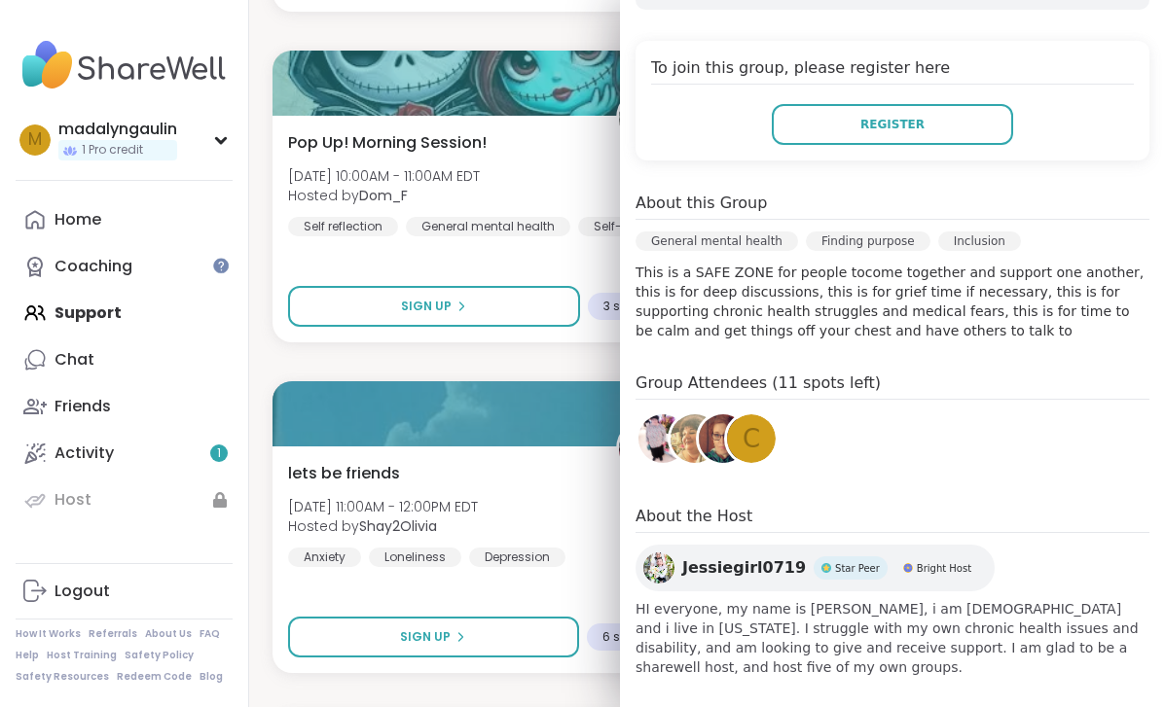
scroll to position [401, 0]
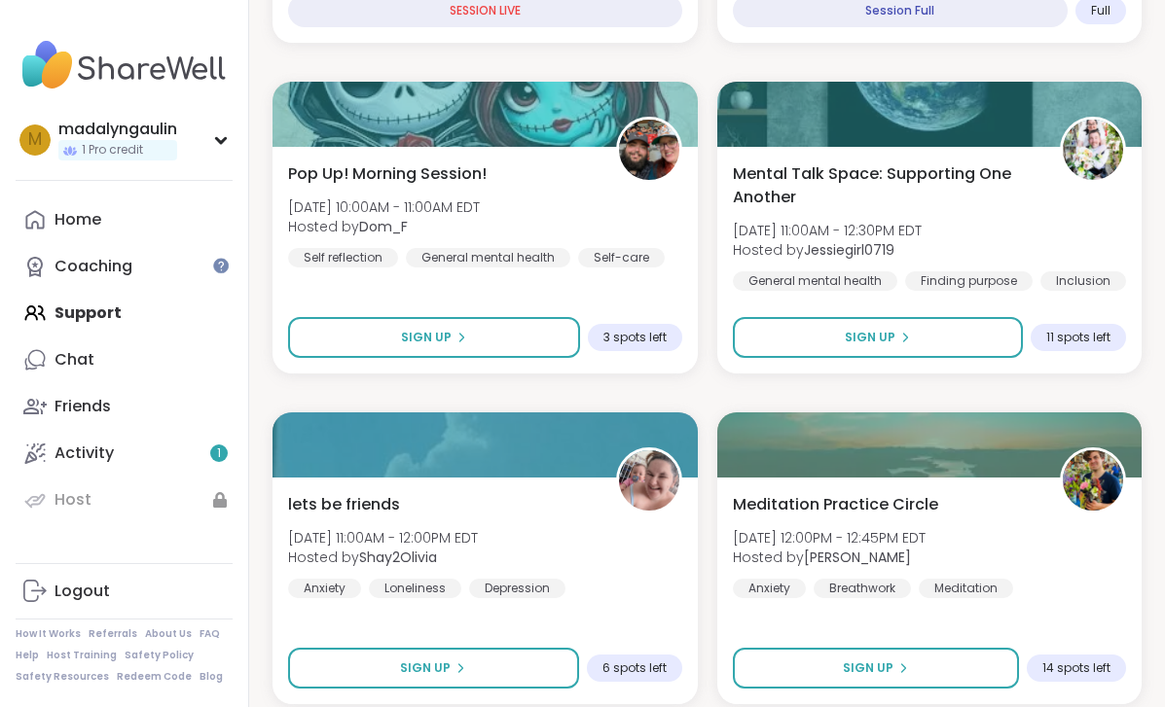
scroll to position [660, 0]
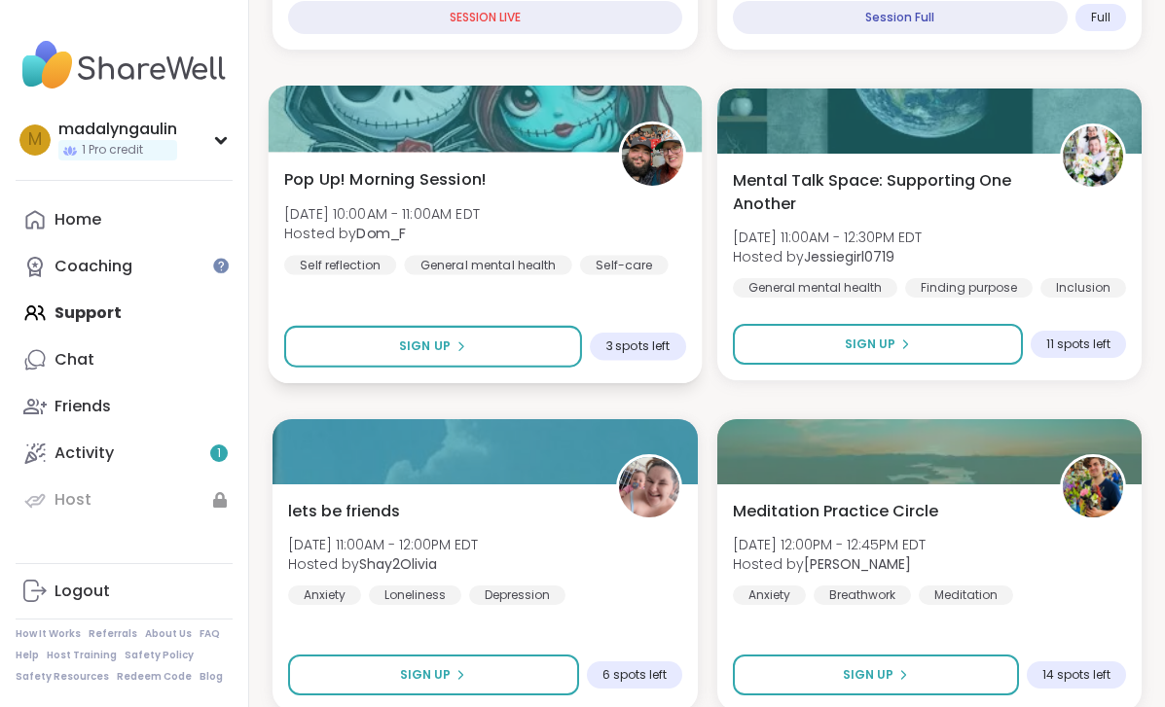
click at [659, 341] on span "3 spots left" at bounding box center [637, 347] width 64 height 16
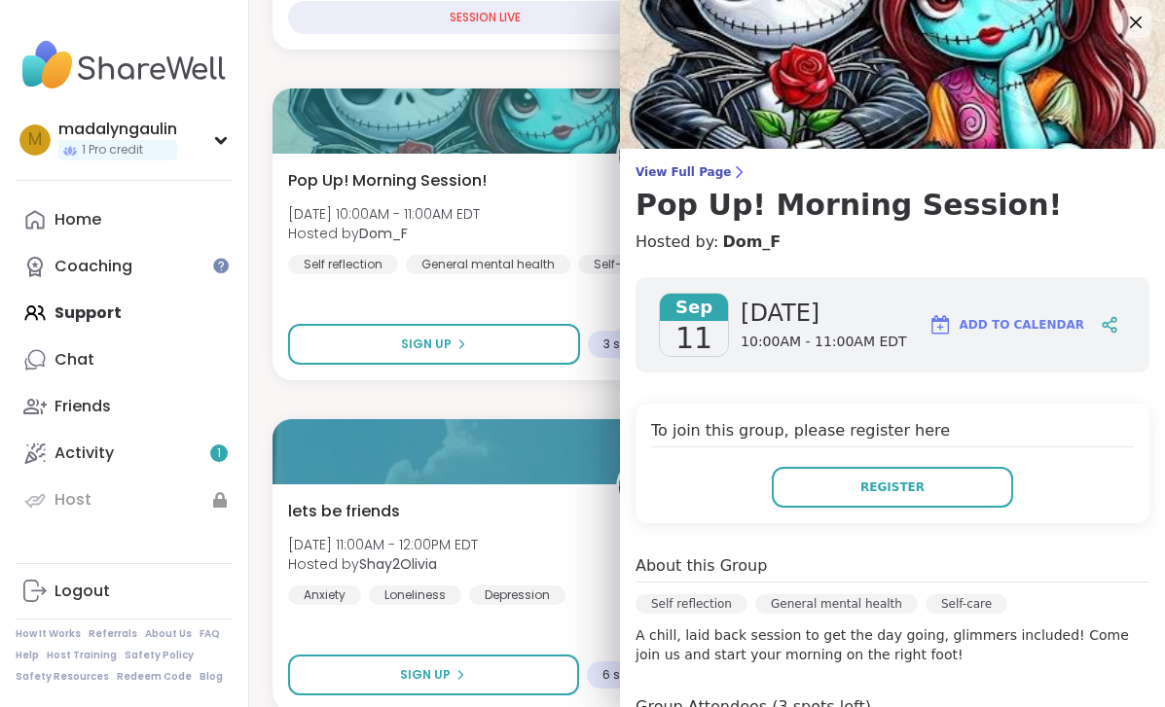
scroll to position [0, 0]
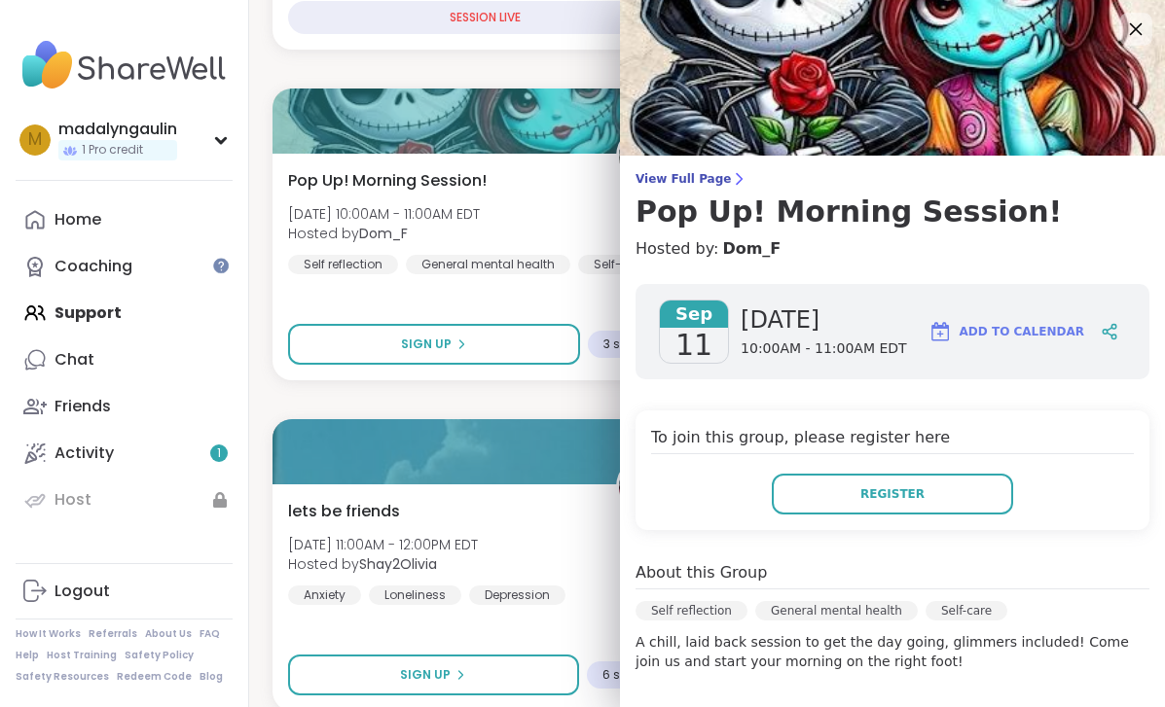
click at [1134, 22] on icon at bounding box center [1135, 29] width 24 height 24
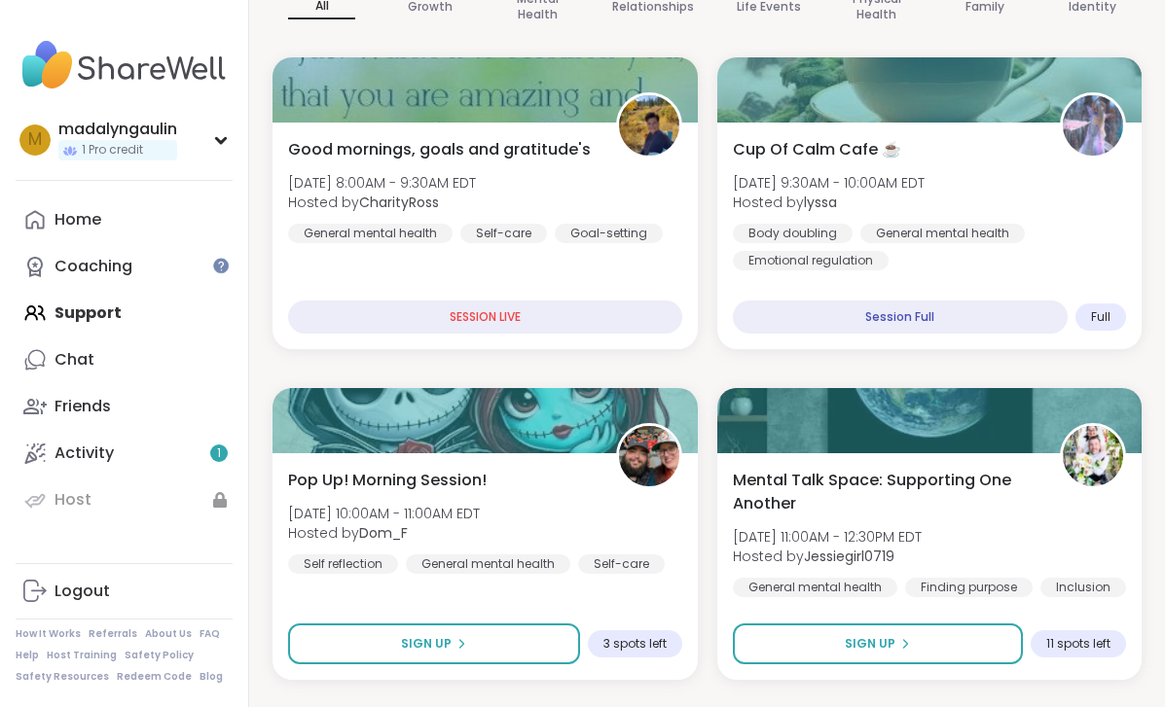
scroll to position [325, 0]
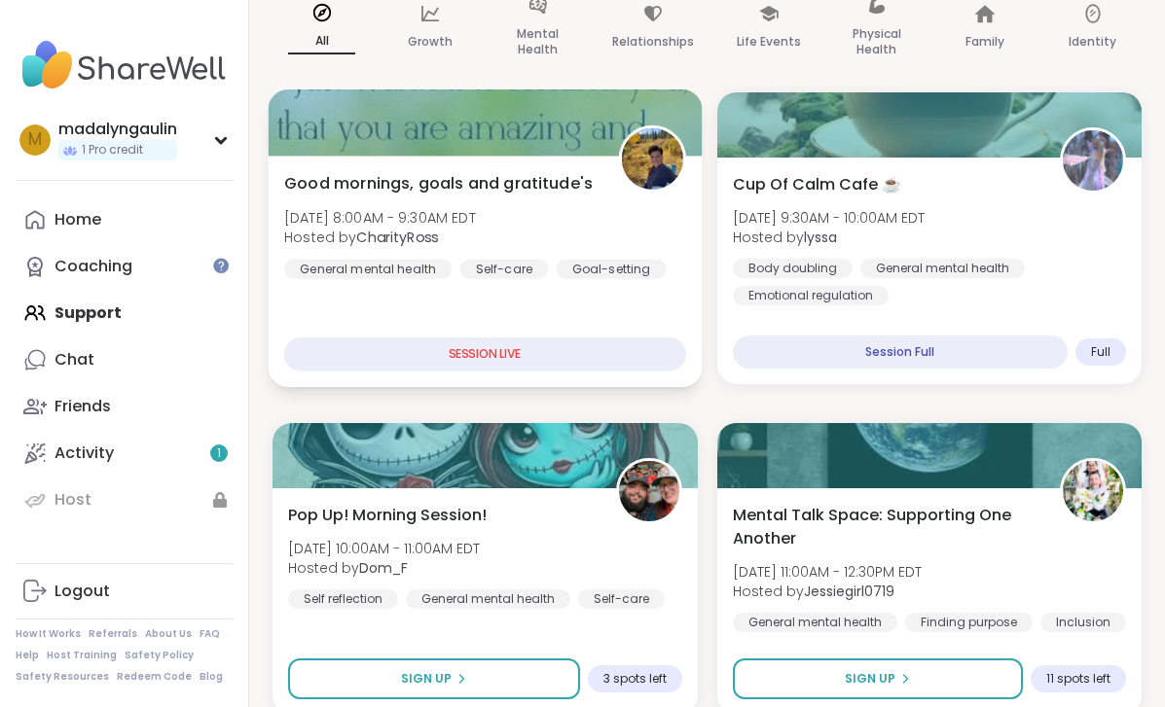
click at [546, 179] on span "Good mornings, goals and gratitude's" at bounding box center [438, 182] width 308 height 23
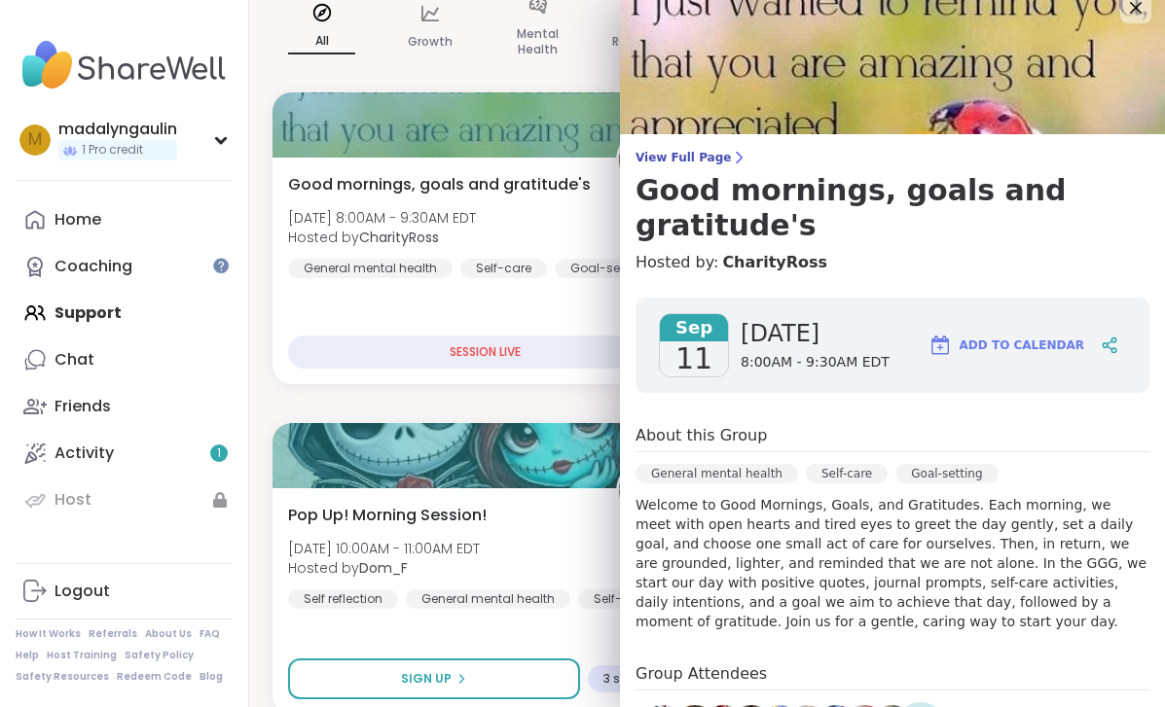
scroll to position [17, 0]
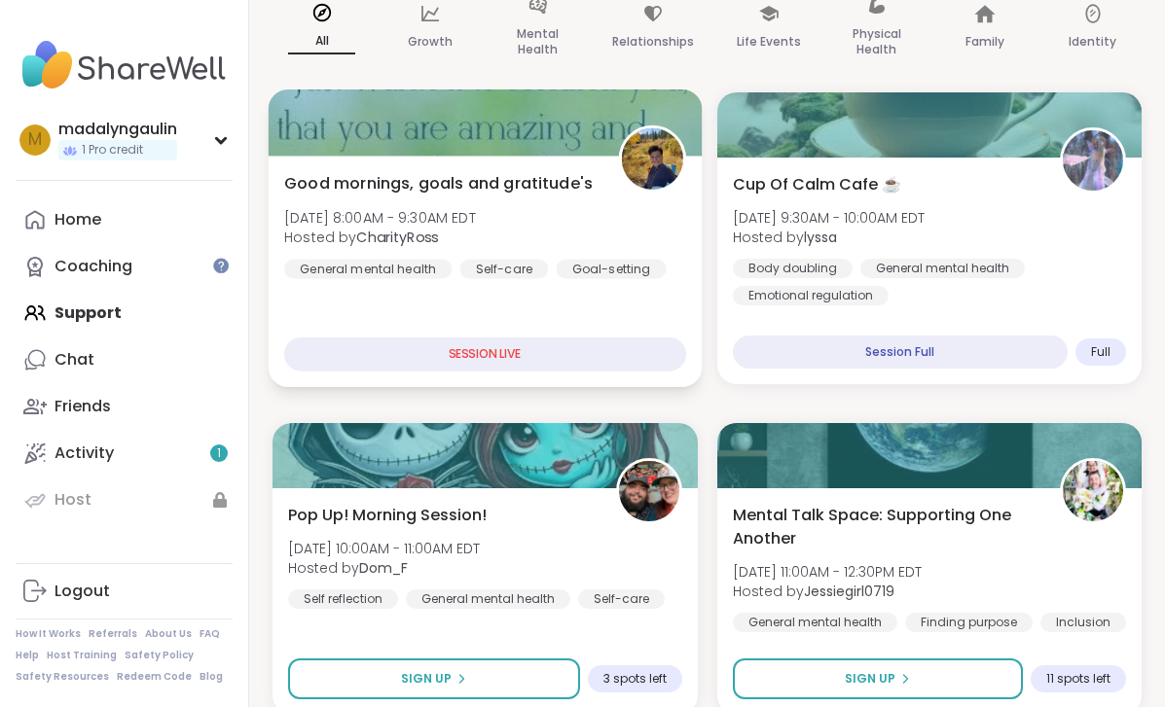
click at [529, 356] on div "SESSION LIVE" at bounding box center [485, 355] width 402 height 34
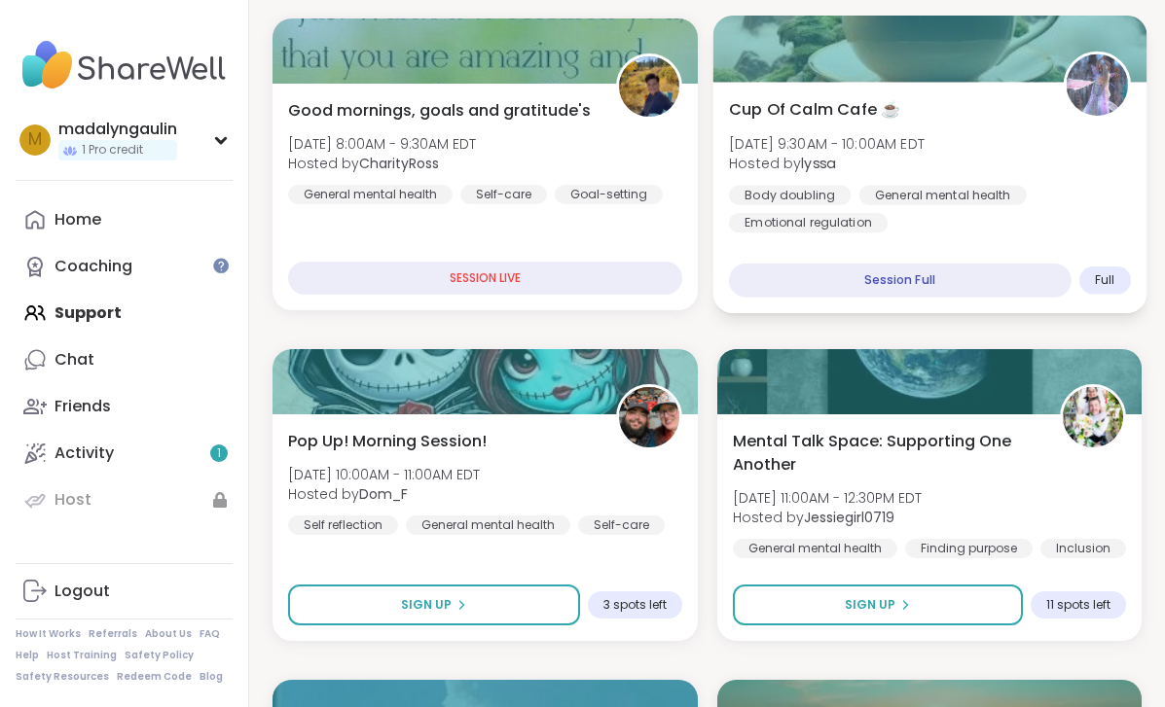
scroll to position [403, 0]
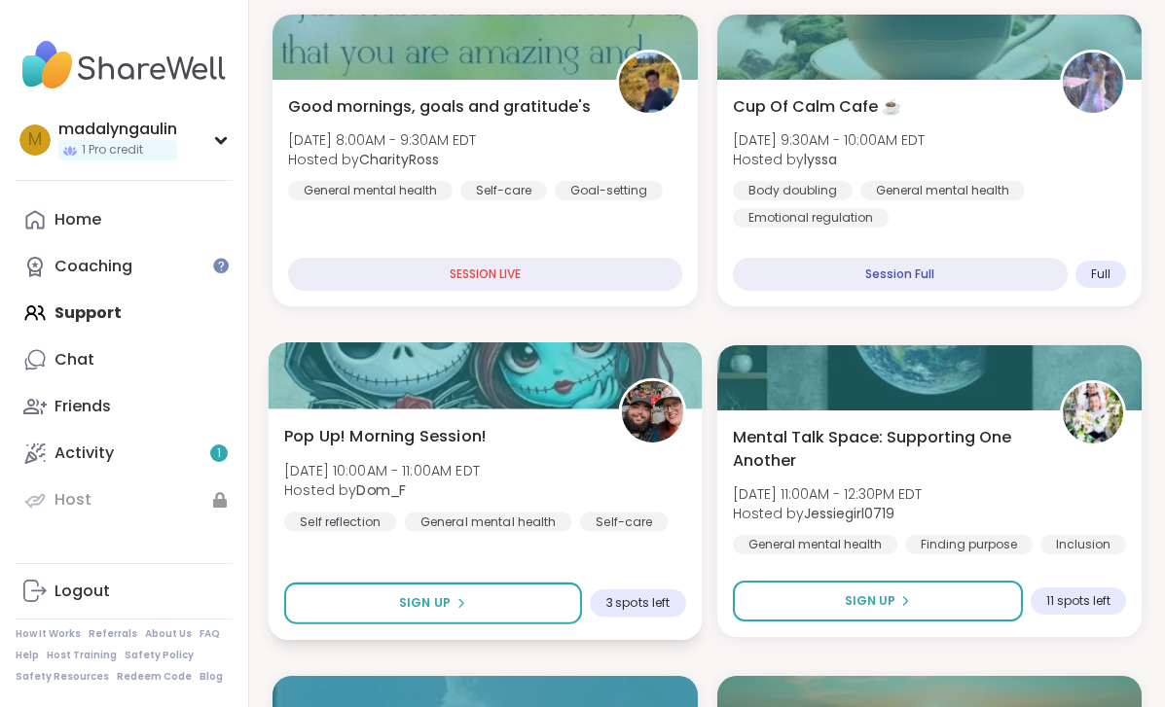
click at [449, 424] on span "Pop Up! Morning Session!" at bounding box center [385, 435] width 202 height 23
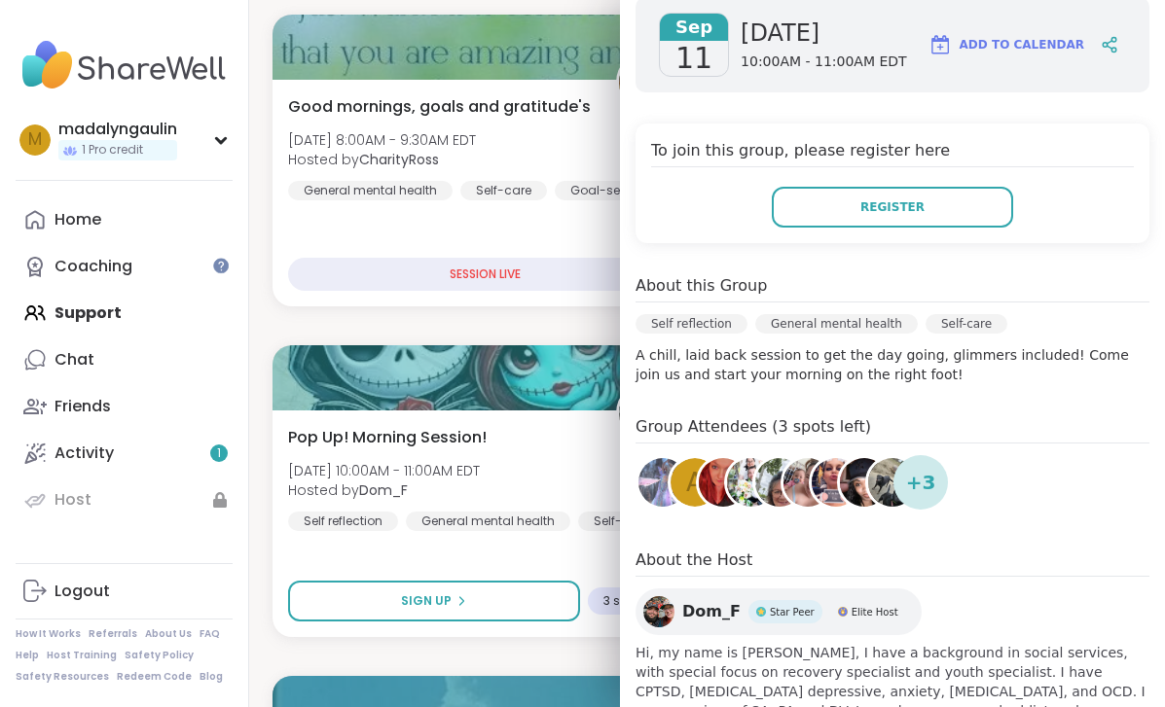
scroll to position [367, 0]
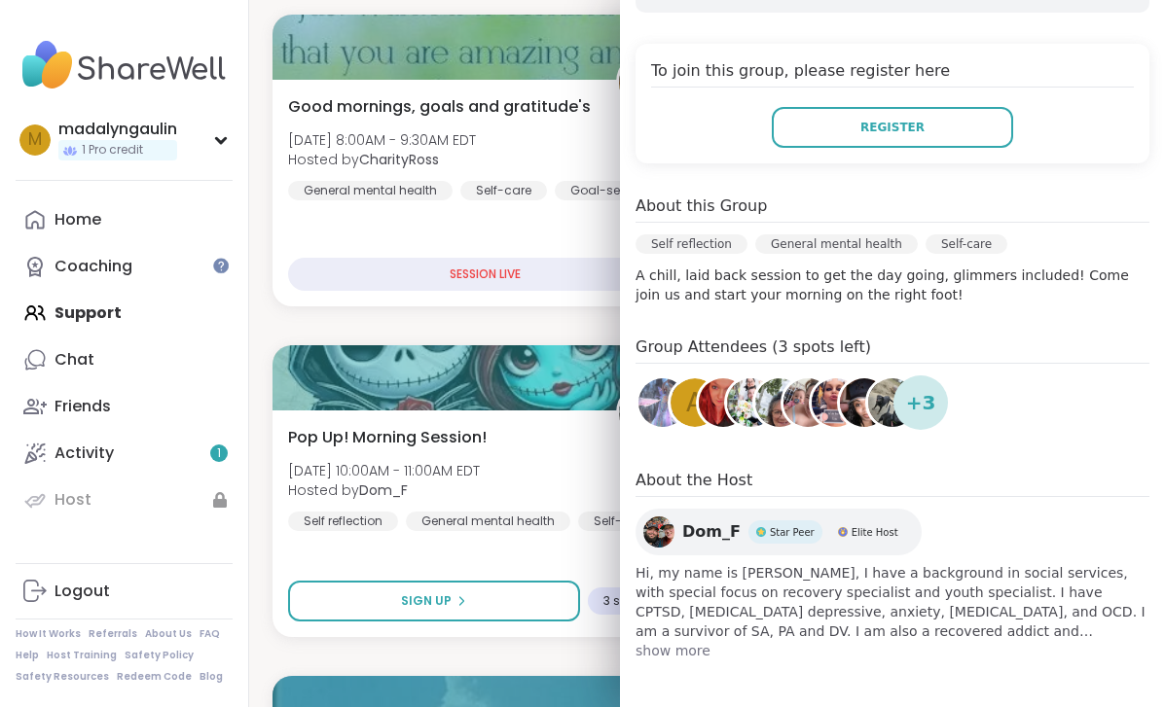
click at [918, 410] on span "+ 3" at bounding box center [921, 402] width 30 height 29
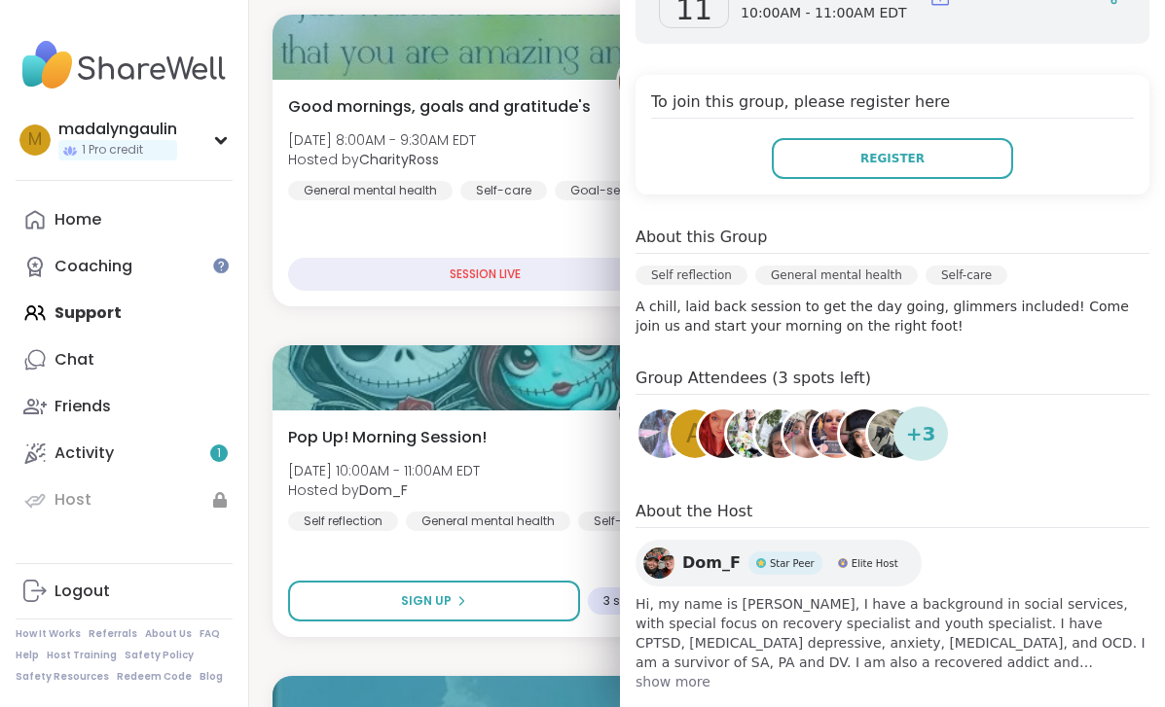
scroll to position [326, 0]
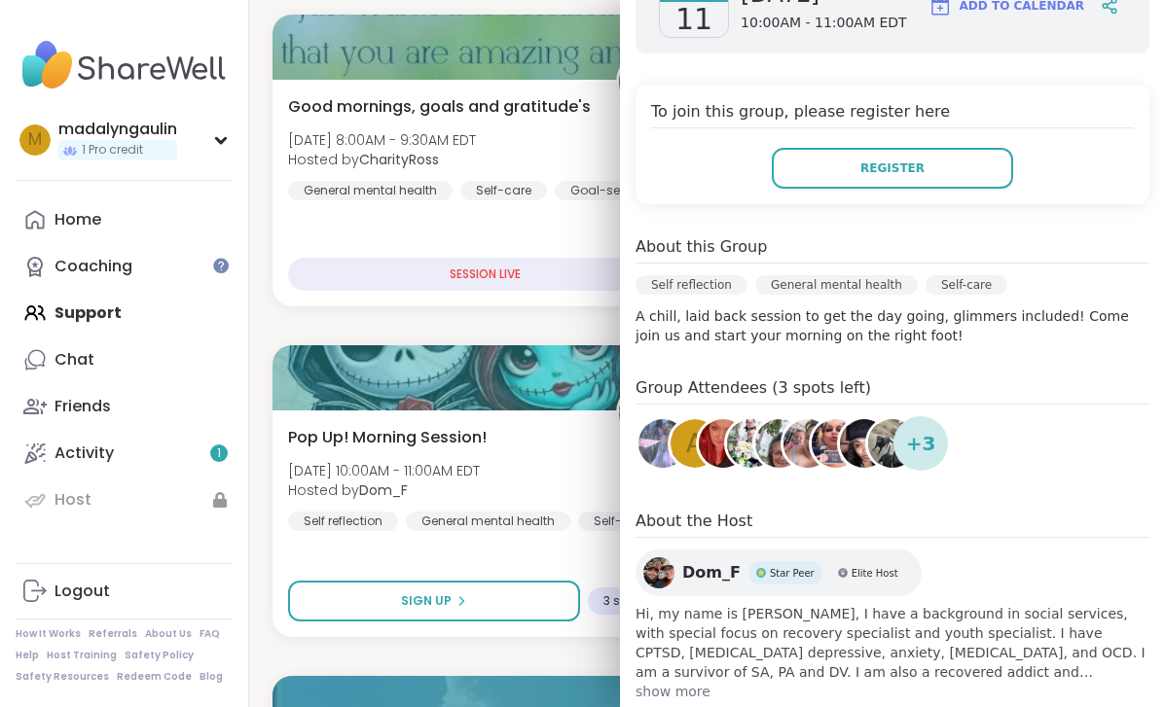
click at [675, 687] on span "show more" at bounding box center [892, 691] width 514 height 19
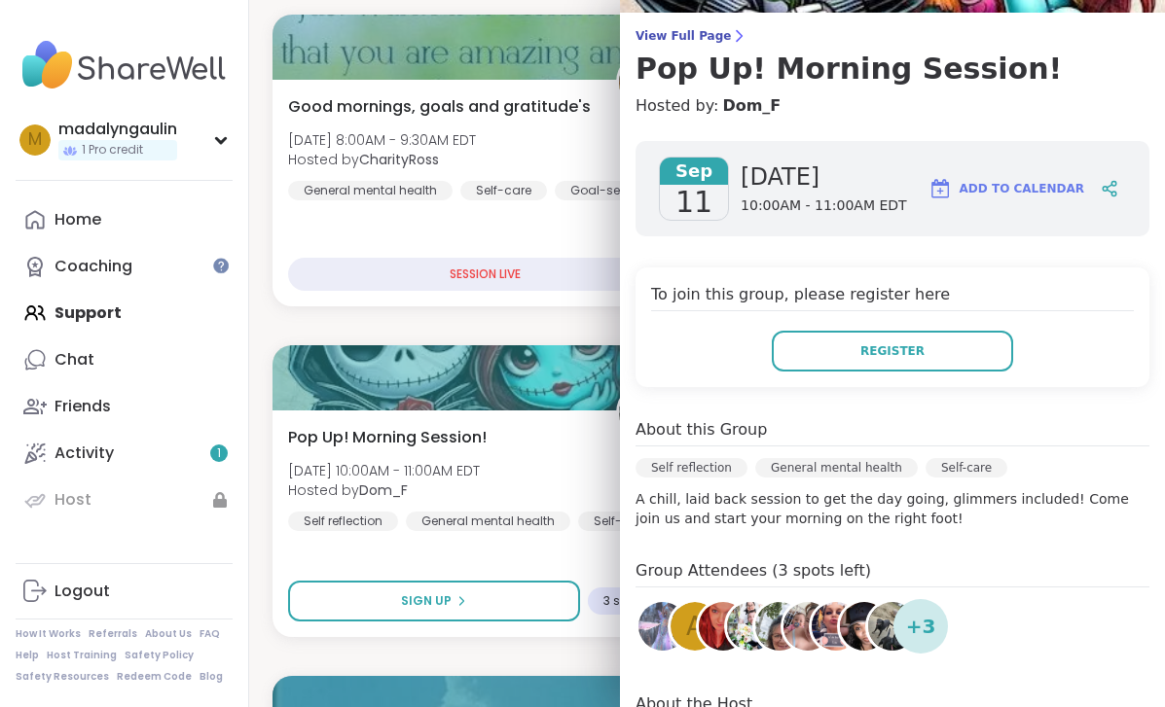
scroll to position [140, 0]
